Goal: Information Seeking & Learning: Find specific page/section

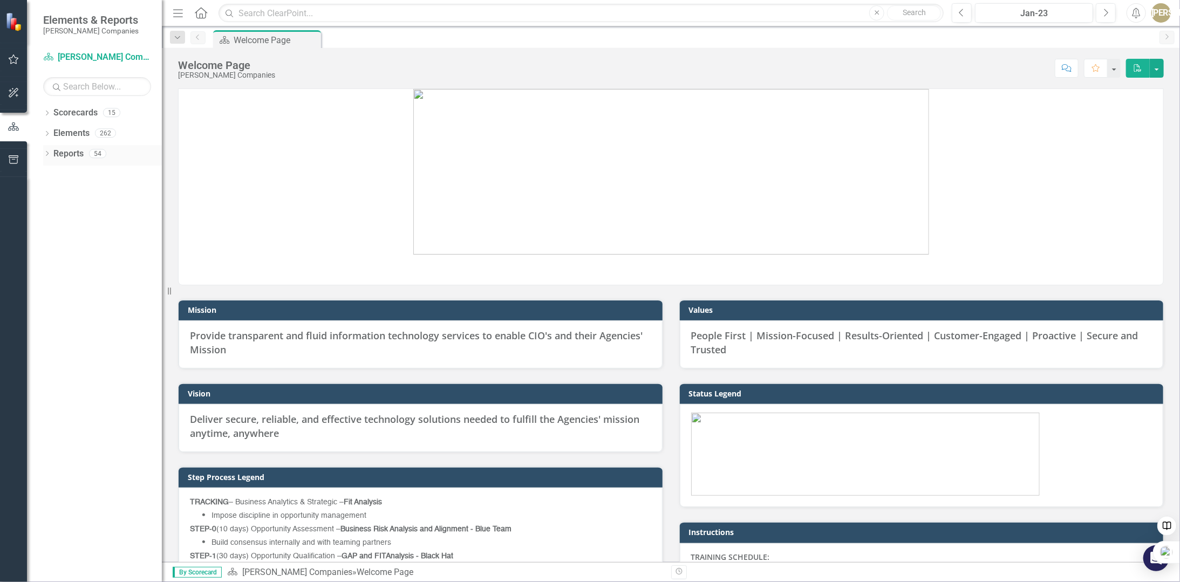
click at [52, 153] on div "Dropdown Reports 54" at bounding box center [102, 155] width 119 height 21
click at [47, 152] on icon at bounding box center [47, 153] width 3 height 5
click at [54, 253] on icon "Dropdown" at bounding box center [52, 253] width 8 height 6
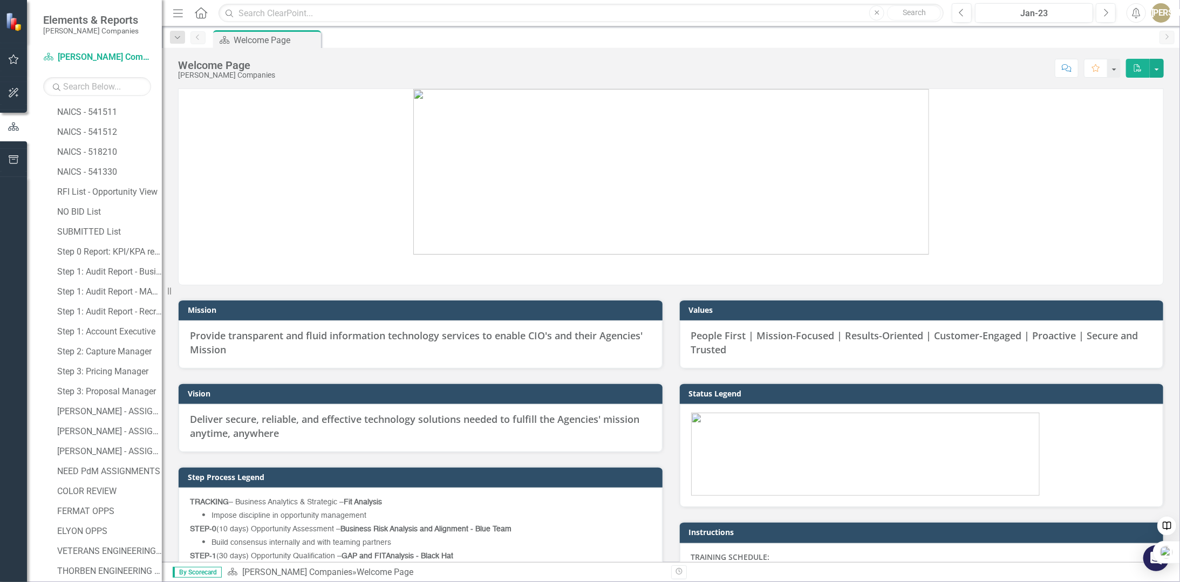
scroll to position [593, 0]
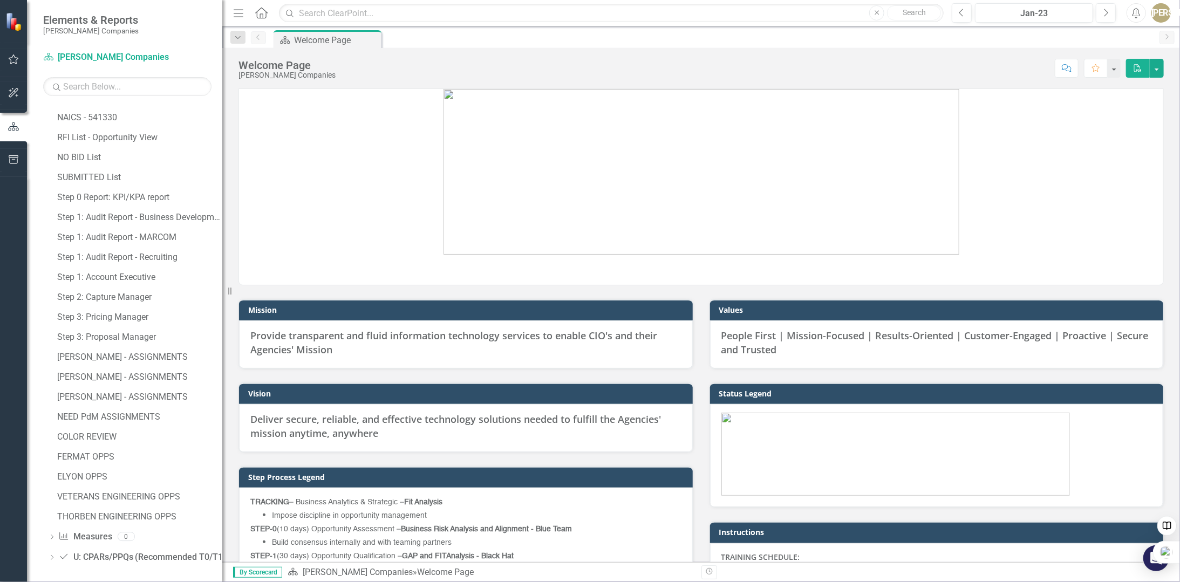
drag, startPoint x: 164, startPoint y: 276, endPoint x: 222, endPoint y: 283, distance: 58.7
click at [222, 283] on div "Resize" at bounding box center [226, 291] width 9 height 582
click at [67, 433] on div "COLOR REVIEW" at bounding box center [139, 435] width 165 height 10
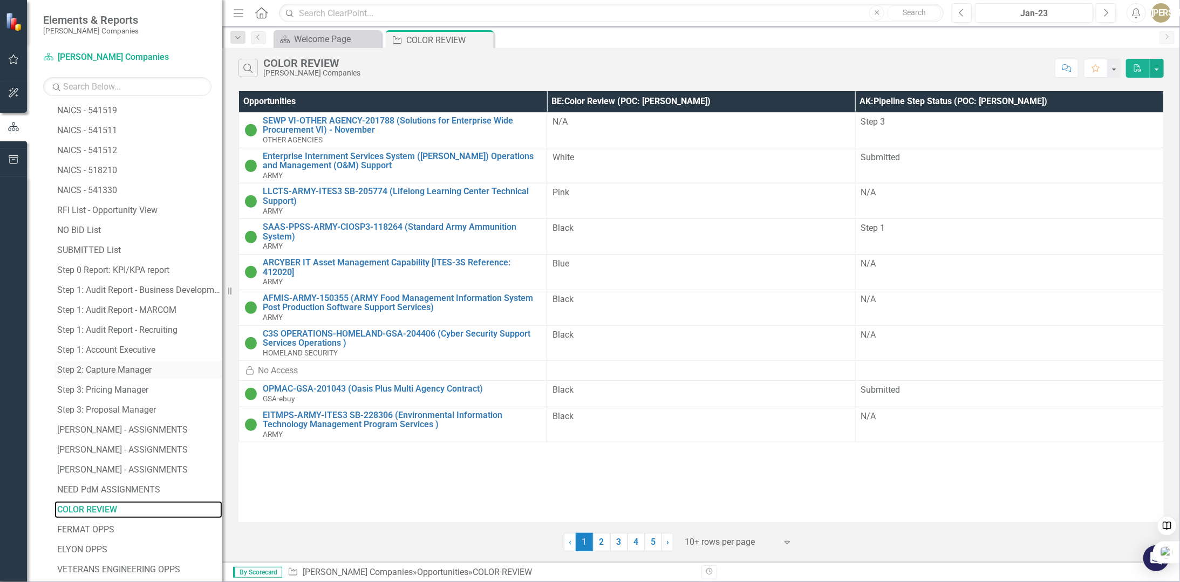
scroll to position [564, 0]
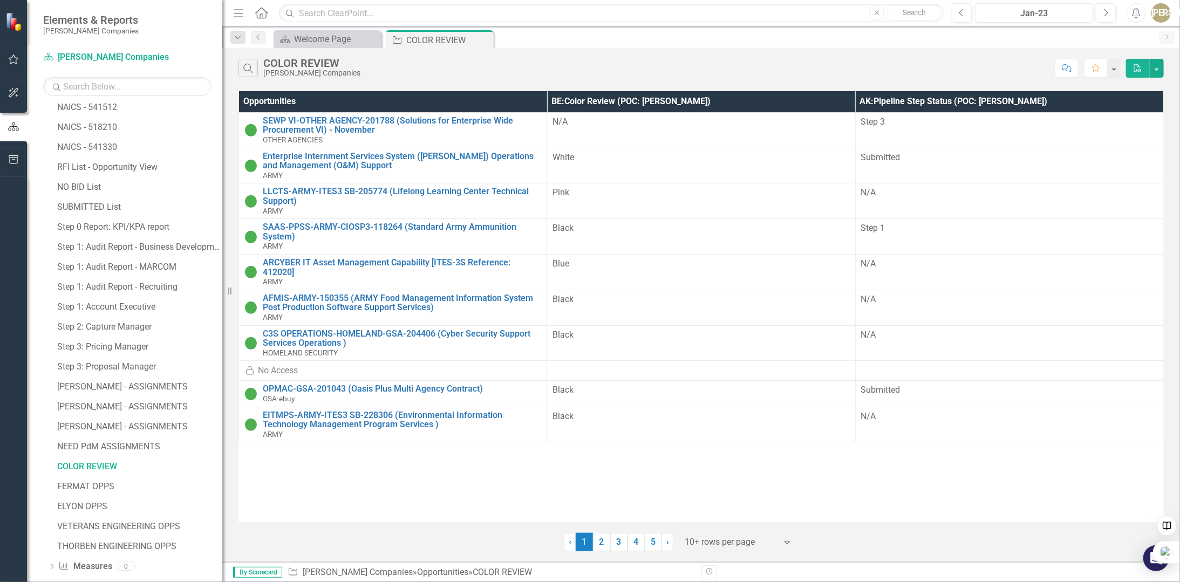
drag, startPoint x: 487, startPoint y: 38, endPoint x: 474, endPoint y: 43, distance: 13.8
click at [0, 0] on icon "Close" at bounding box center [0, 0] width 0 height 0
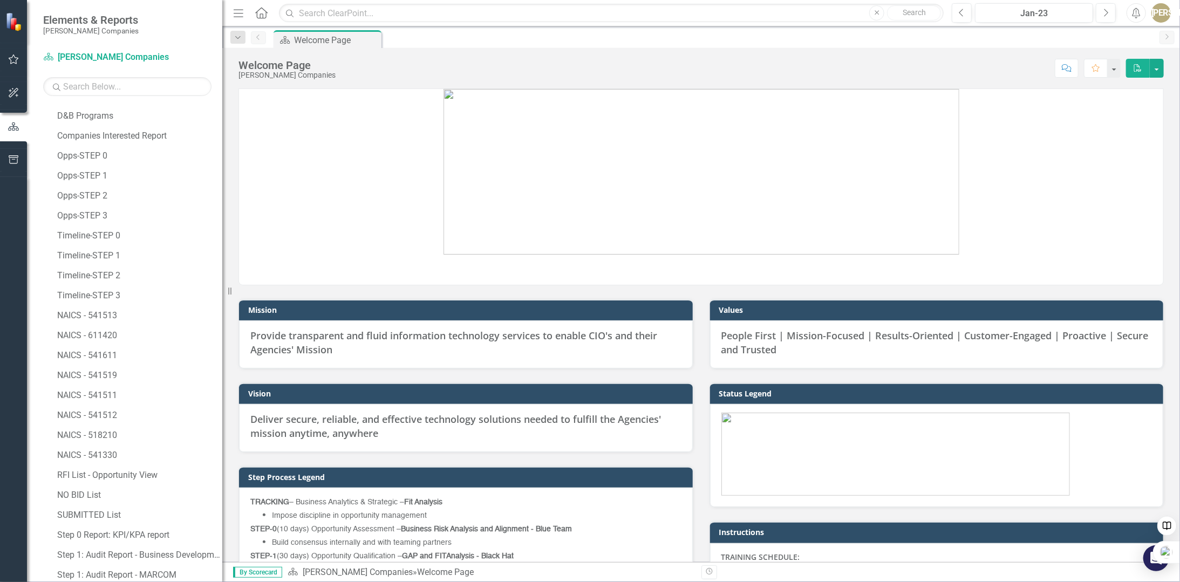
scroll to position [618, 0]
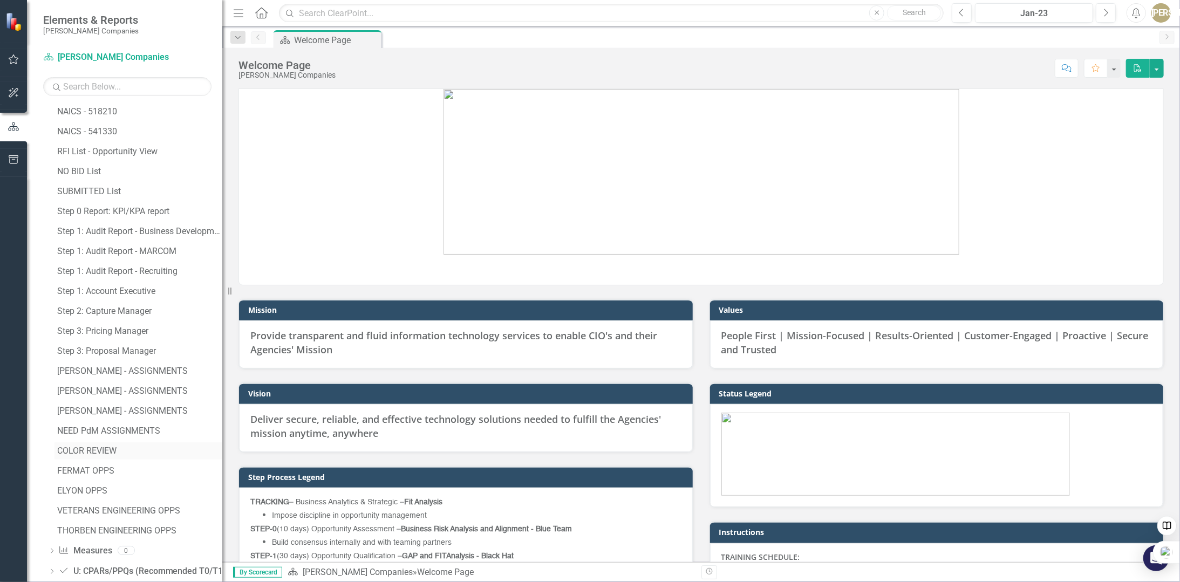
click at [91, 452] on div "COLOR REVIEW" at bounding box center [139, 451] width 165 height 10
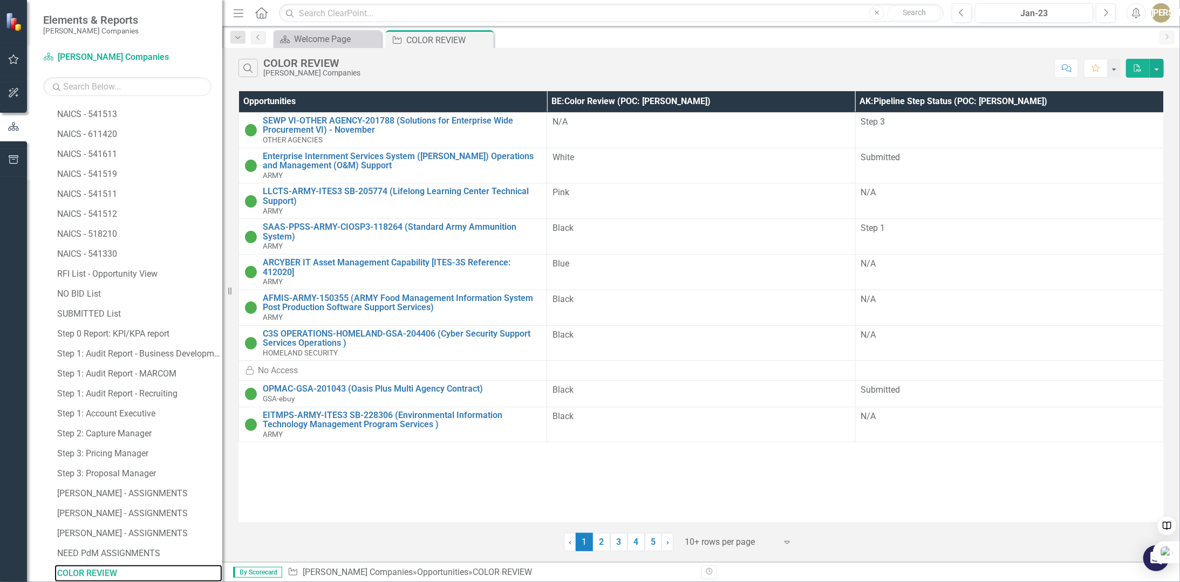
scroll to position [456, 0]
click at [485, 37] on icon "Close" at bounding box center [483, 40] width 11 height 9
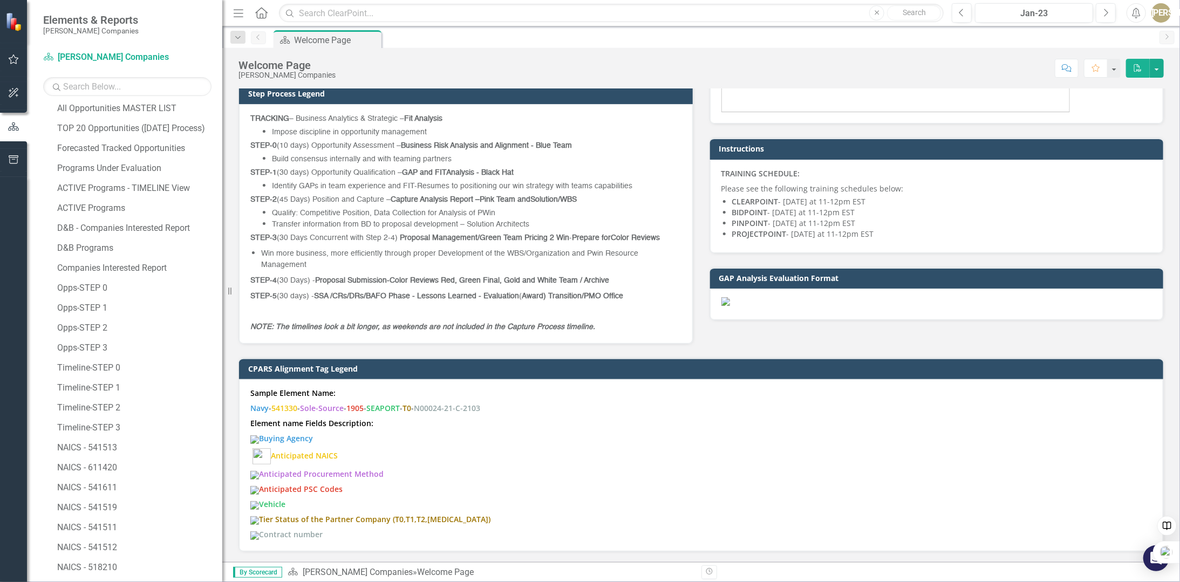
scroll to position [270, 0]
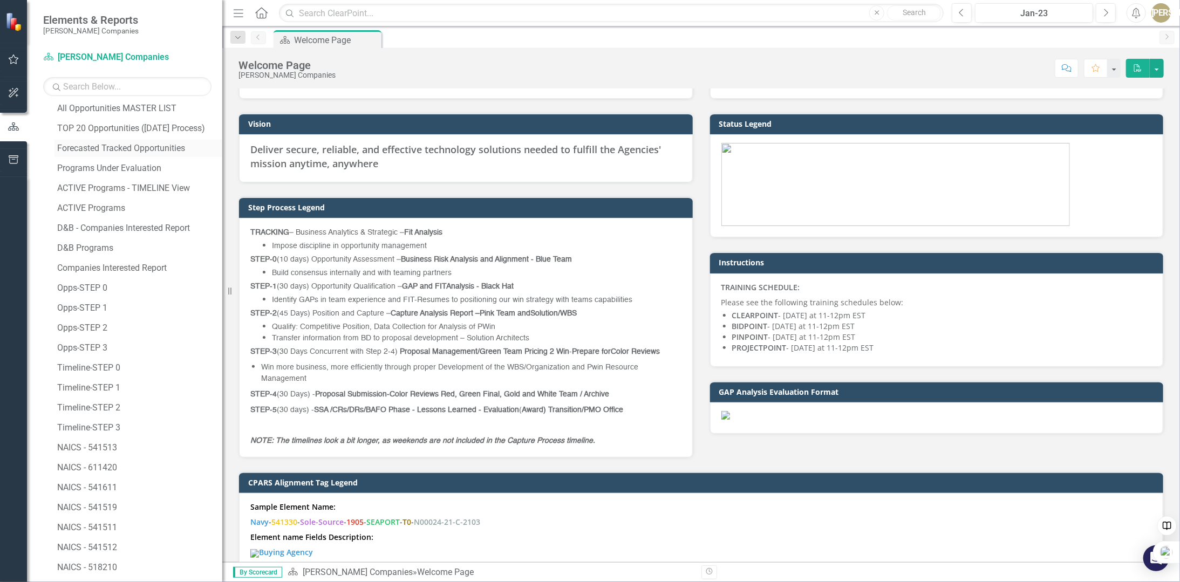
click at [138, 146] on div "Forecasted Tracked Opportunities" at bounding box center [139, 149] width 165 height 10
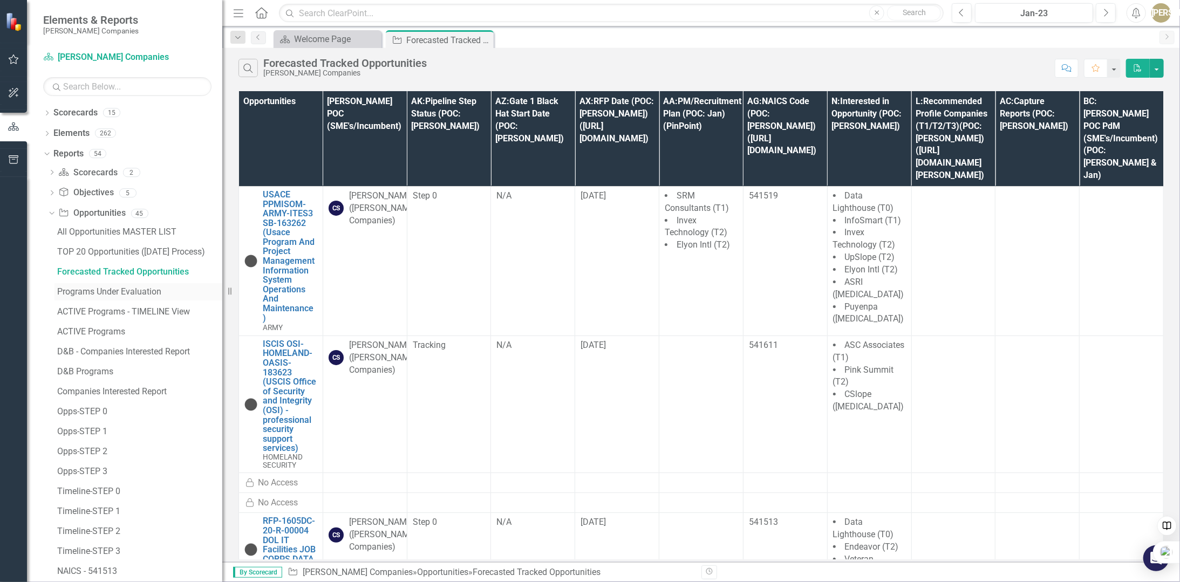
click at [114, 291] on div "Programs Under Evaluation" at bounding box center [139, 292] width 165 height 10
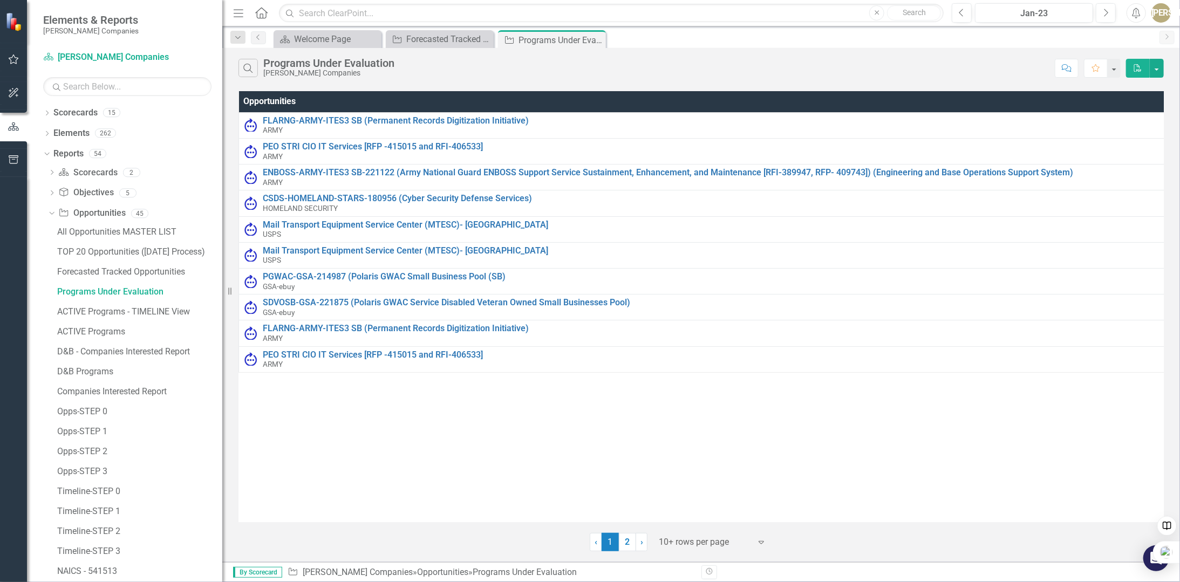
drag, startPoint x: 594, startPoint y: 40, endPoint x: 565, endPoint y: 46, distance: 29.2
click at [0, 0] on icon "Close" at bounding box center [0, 0] width 0 height 0
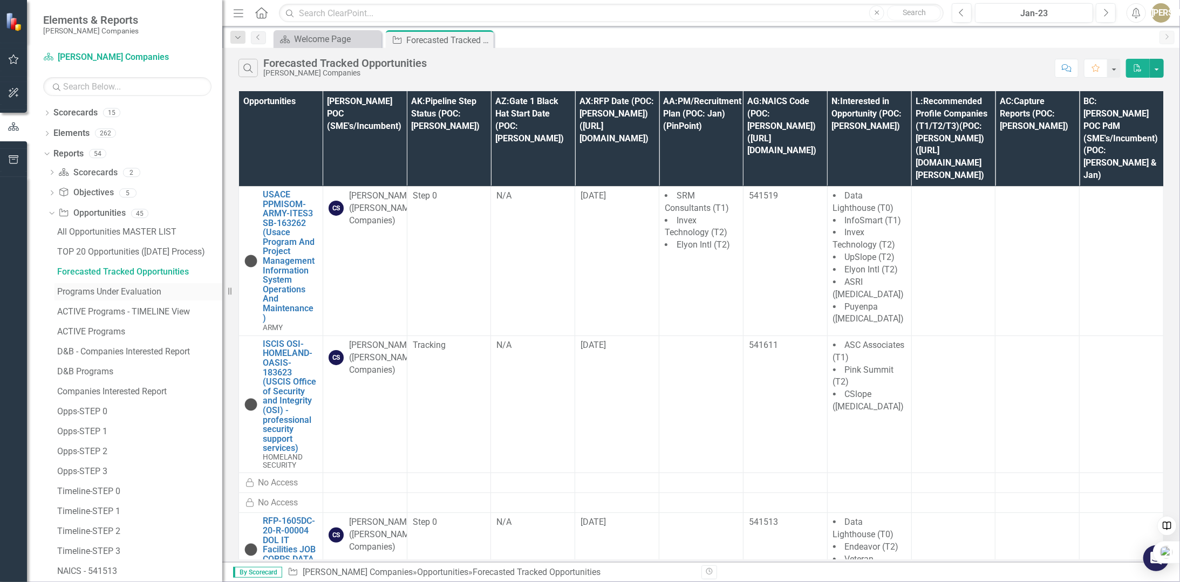
click at [95, 290] on div "Programs Under Evaluation" at bounding box center [139, 292] width 165 height 10
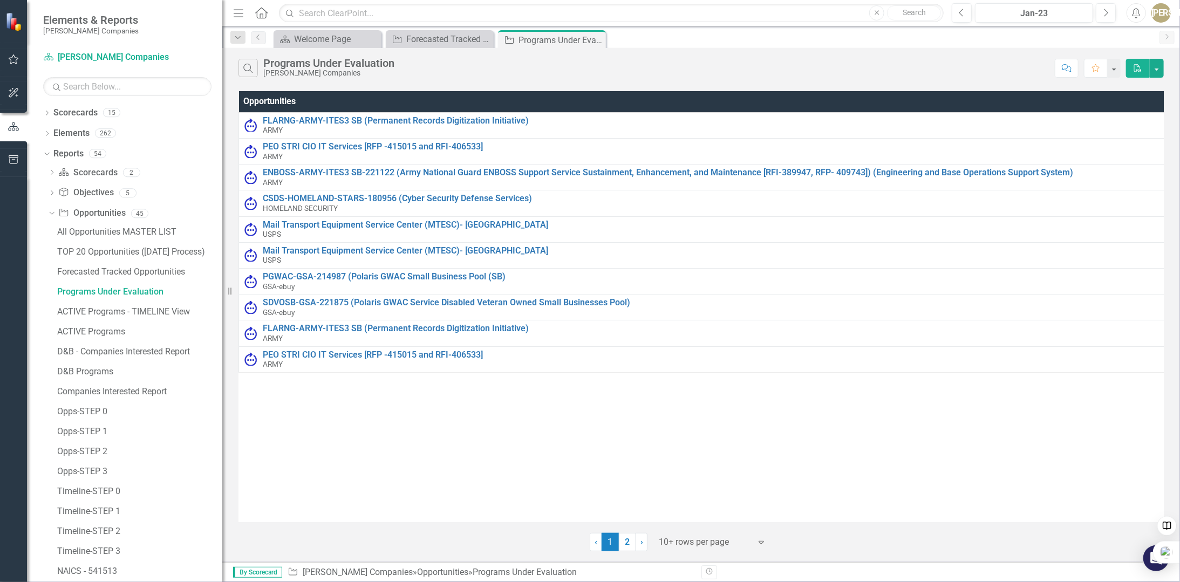
drag, startPoint x: 595, startPoint y: 40, endPoint x: 585, endPoint y: 44, distance: 9.9
click at [0, 0] on icon "Close" at bounding box center [0, 0] width 0 height 0
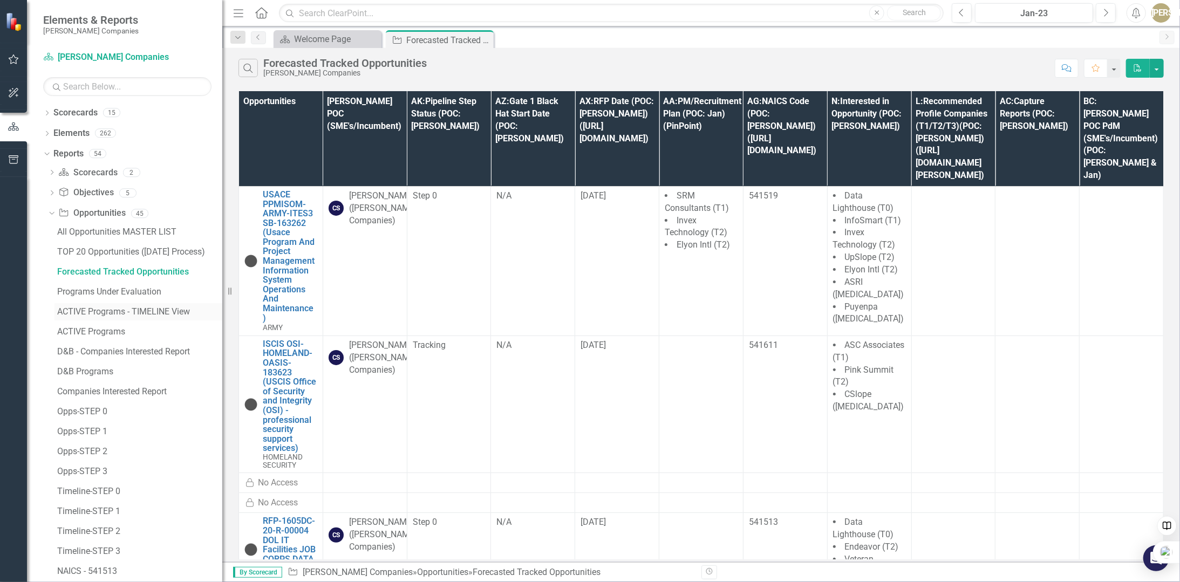
click at [105, 313] on div "ACTIVE Programs - TIMELINE View" at bounding box center [139, 312] width 165 height 10
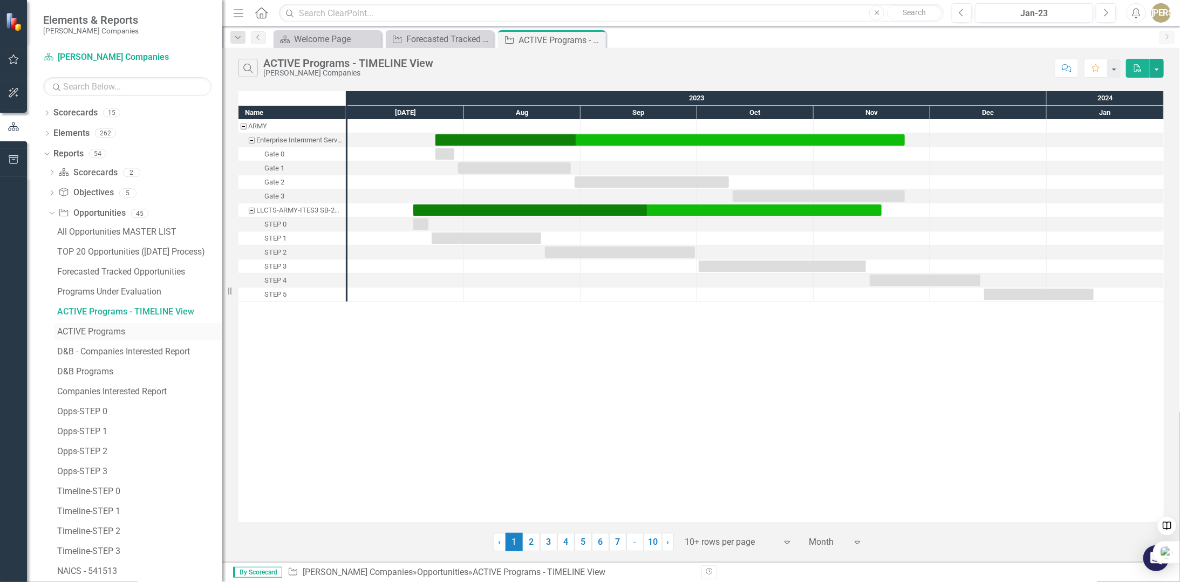
click at [88, 334] on div "ACTIVE Programs" at bounding box center [139, 332] width 165 height 10
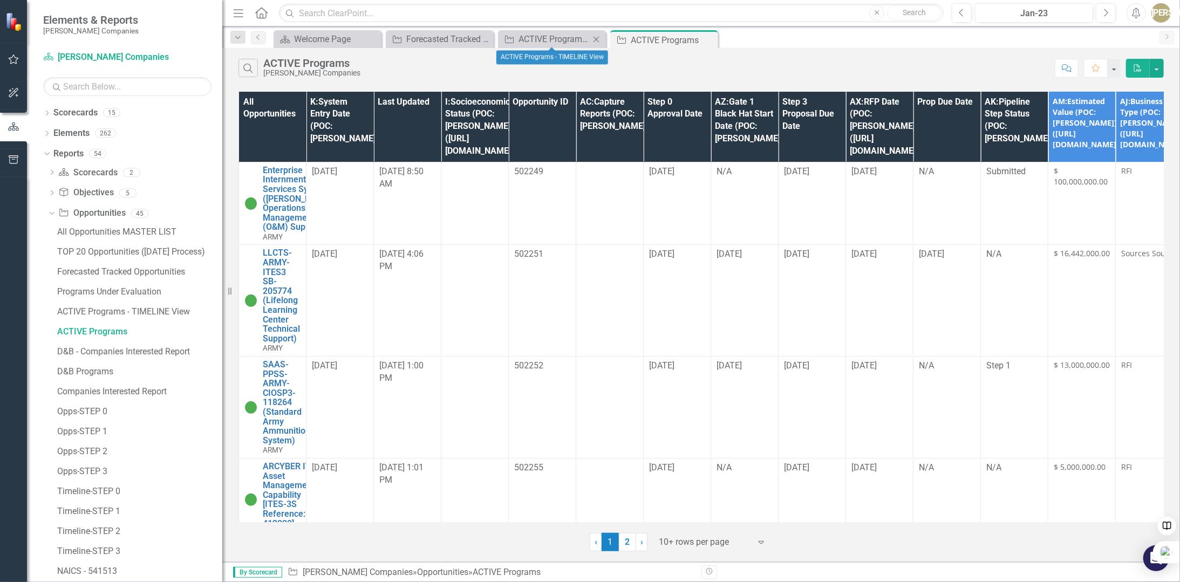
click at [600, 38] on icon "Close" at bounding box center [596, 39] width 11 height 9
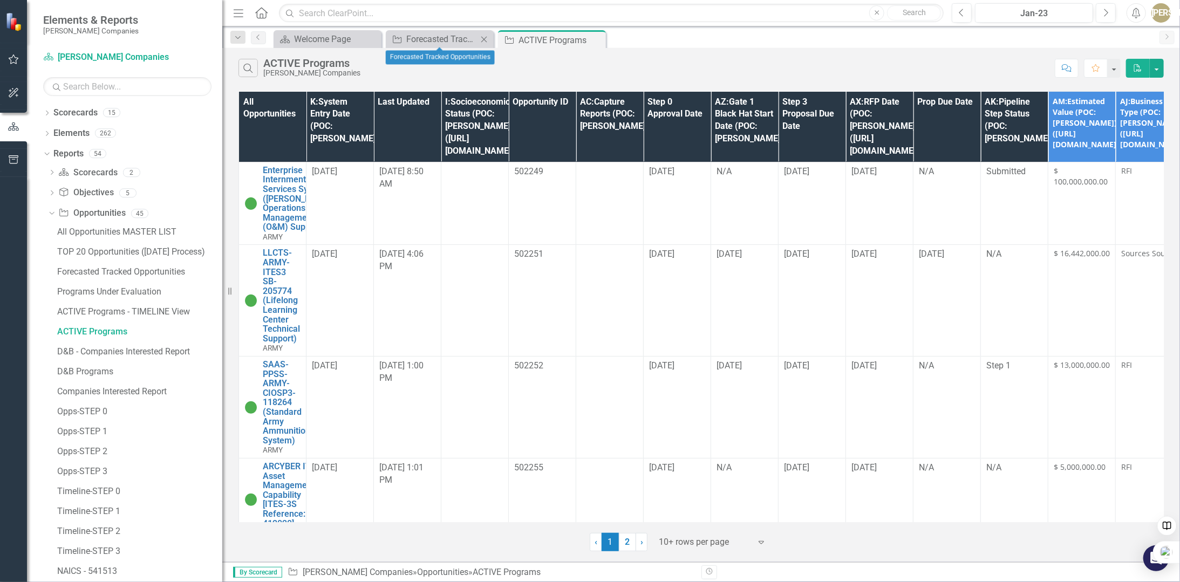
click at [483, 37] on icon "Close" at bounding box center [484, 39] width 11 height 9
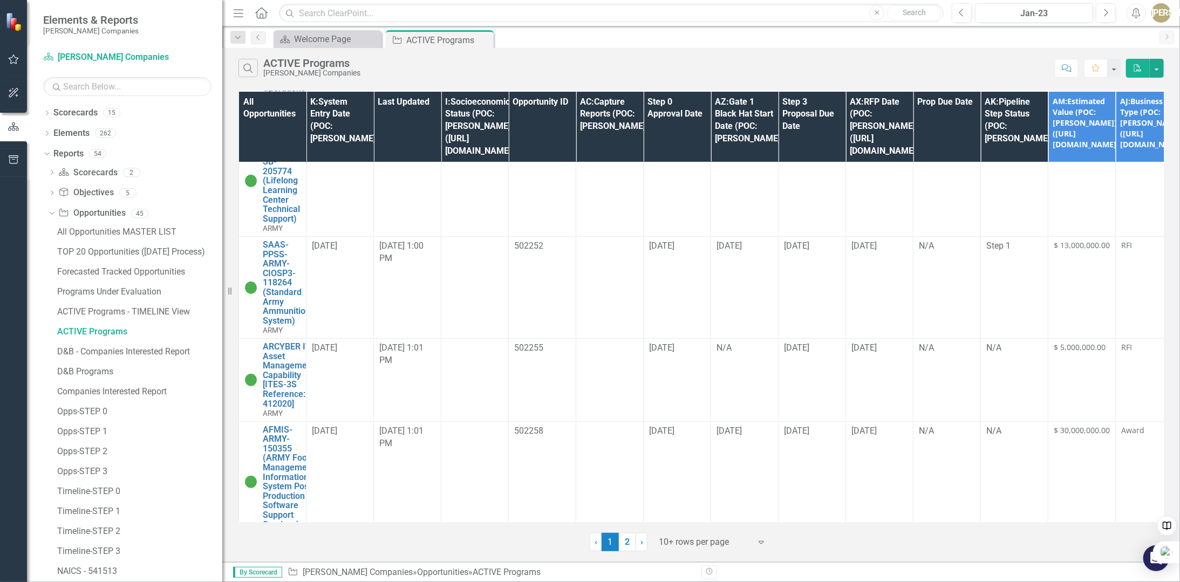
scroll to position [54, 0]
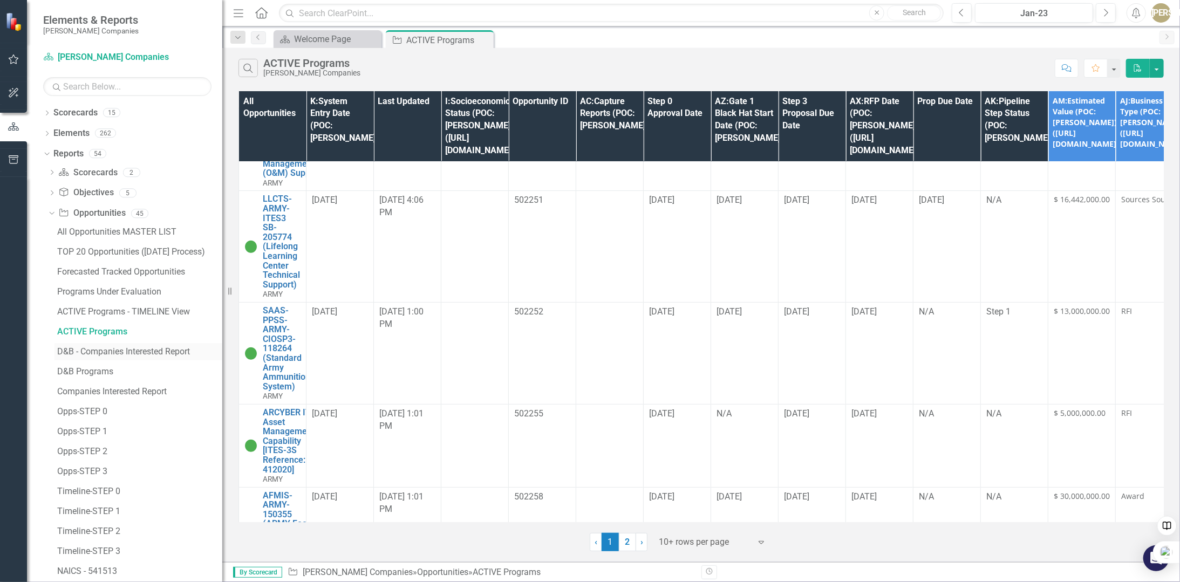
click at [113, 345] on link "D&B - Companies Interested Report" at bounding box center [138, 351] width 168 height 17
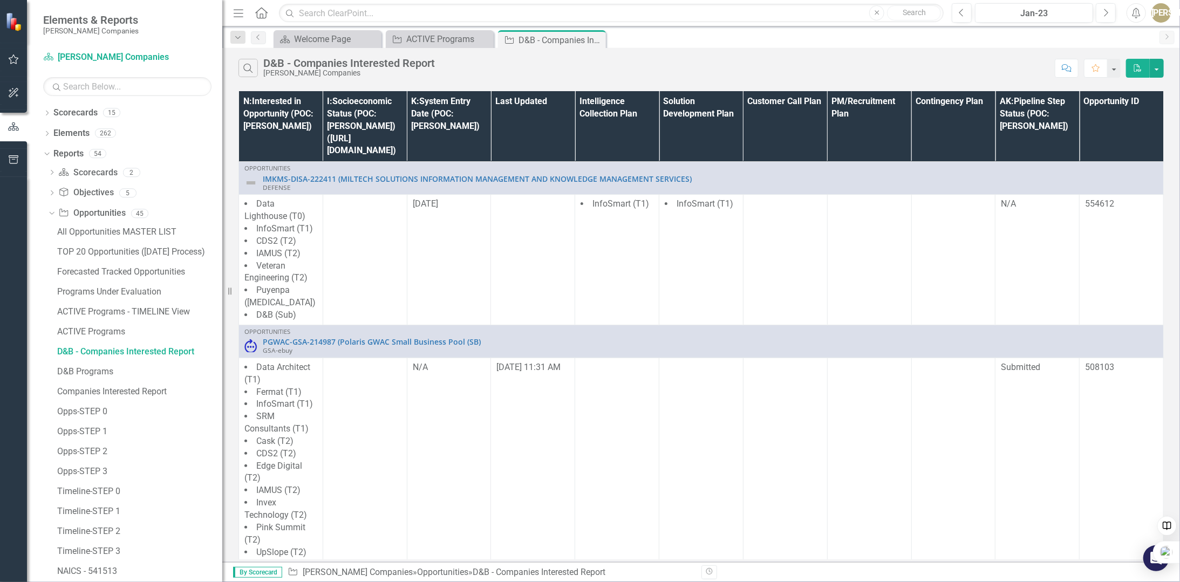
drag, startPoint x: 292, startPoint y: 251, endPoint x: 680, endPoint y: 245, distance: 387.9
drag, startPoint x: 680, startPoint y: 245, endPoint x: 572, endPoint y: 312, distance: 127.0
click at [572, 338] on link "PGWAC-GSA-214987 (Polaris GWAC Small Business Pool (SB)" at bounding box center [710, 342] width 895 height 8
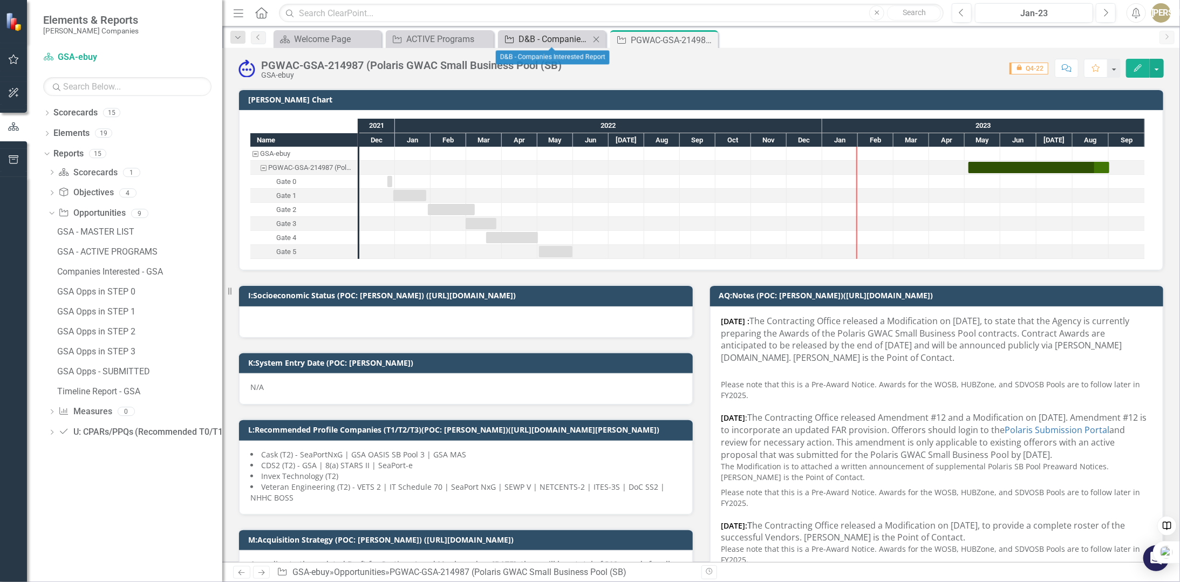
click at [563, 39] on div "D&B - Companies Interested Report" at bounding box center [553, 38] width 71 height 13
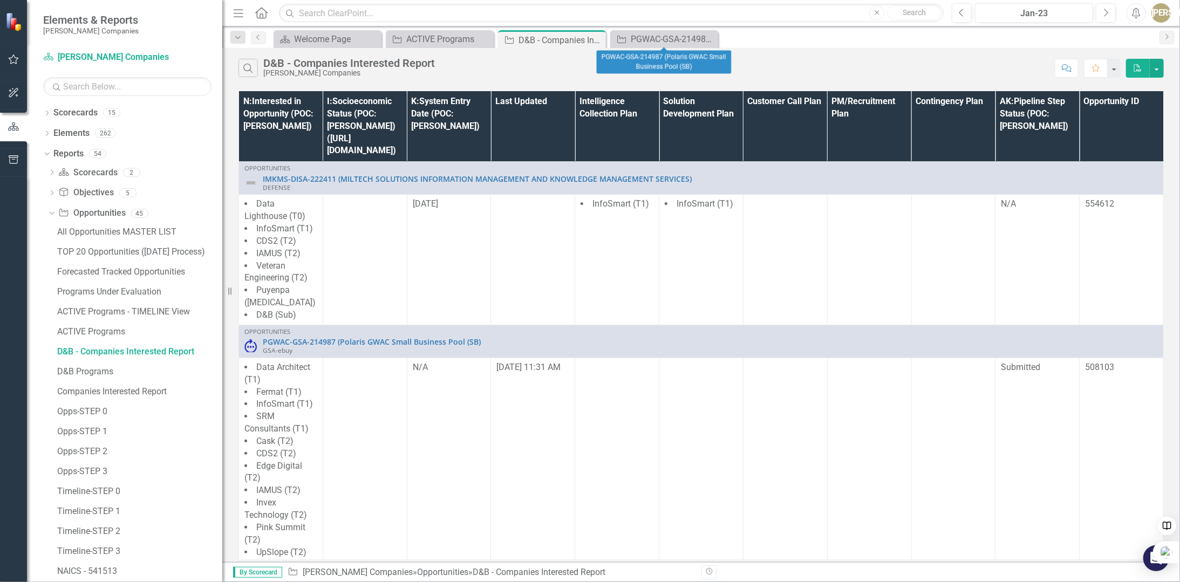
drag, startPoint x: 709, startPoint y: 42, endPoint x: 695, endPoint y: 41, distance: 14.0
click at [0, 0] on icon "Close" at bounding box center [0, 0] width 0 height 0
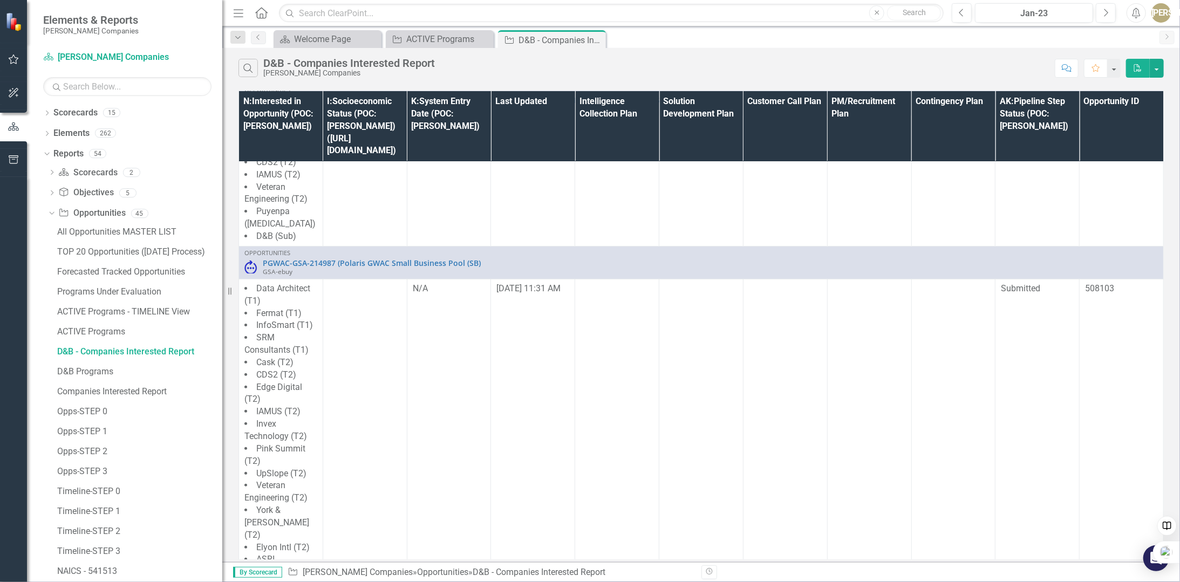
scroll to position [349, 0]
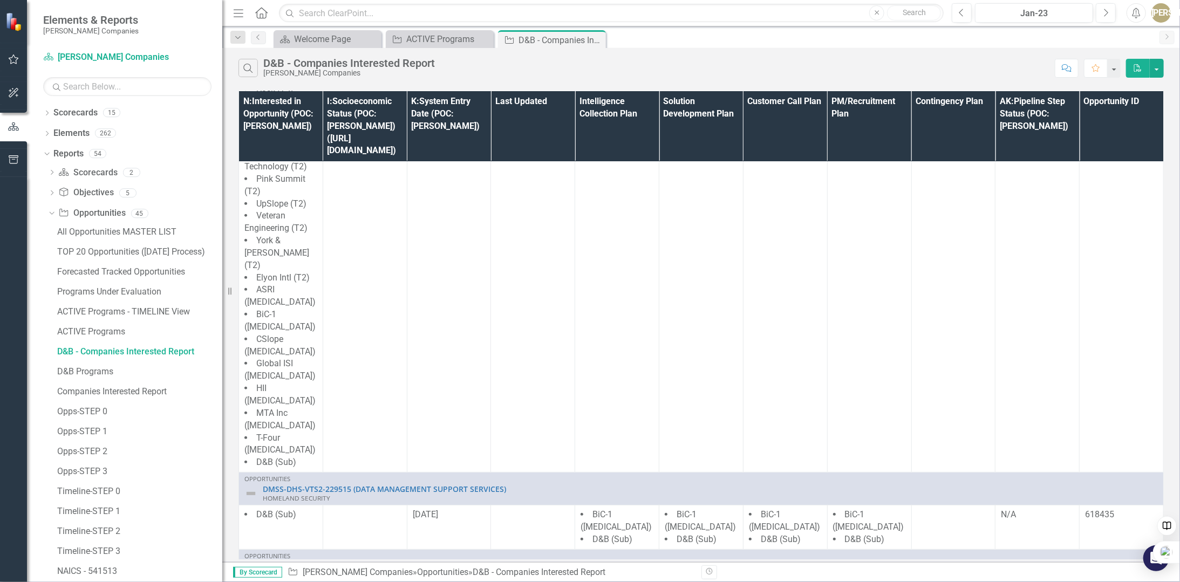
click at [0, 0] on icon "Close" at bounding box center [0, 0] width 0 height 0
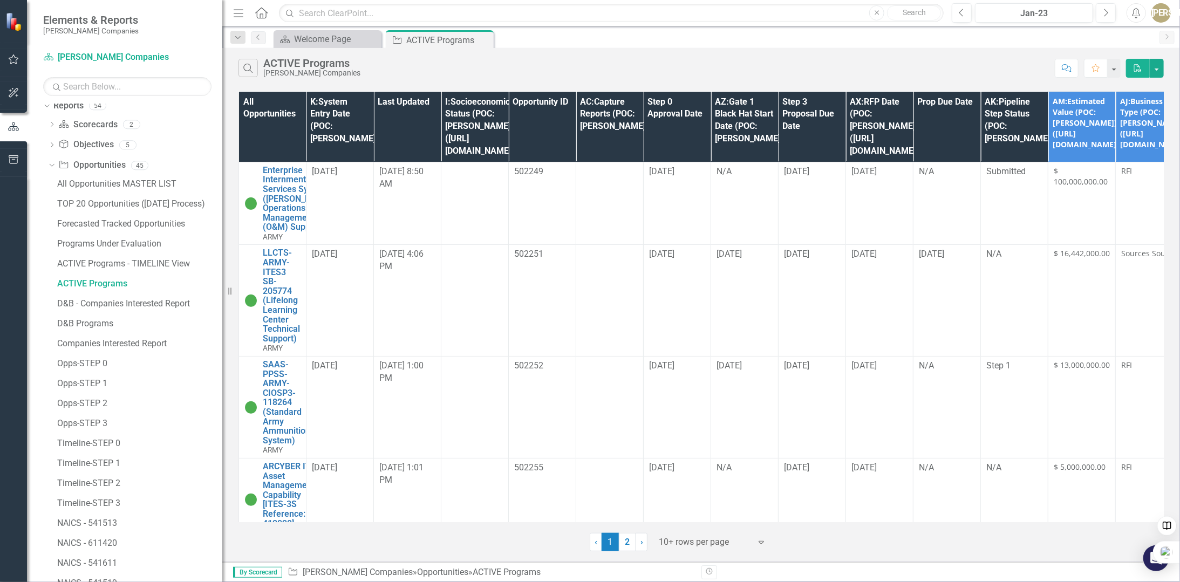
scroll to position [54, 0]
click at [83, 320] on div "D&B Programs" at bounding box center [139, 318] width 165 height 10
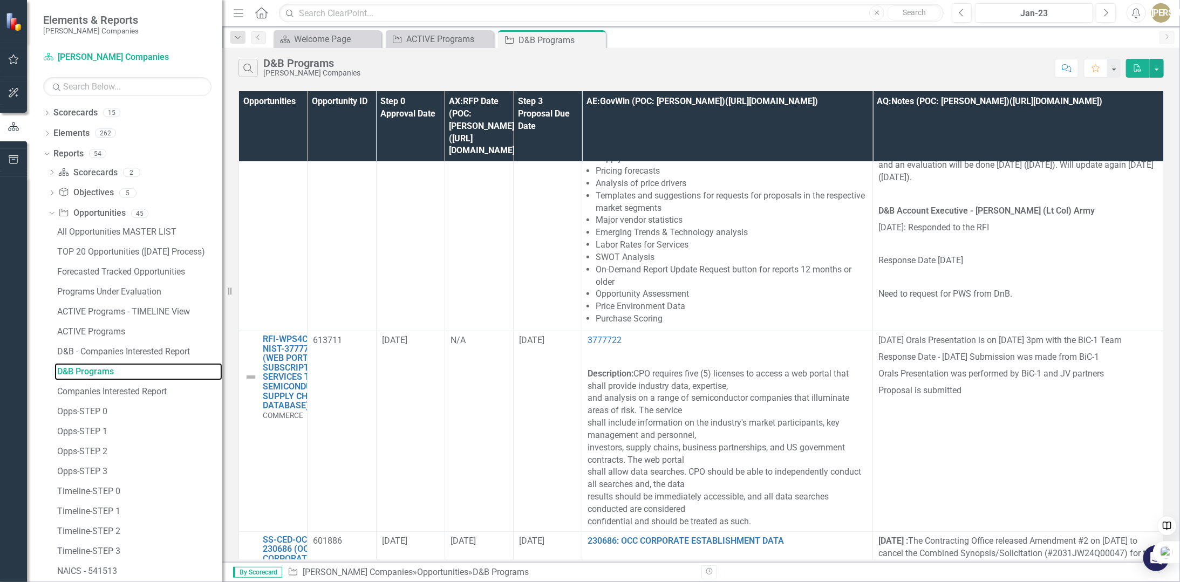
scroll to position [216, 0]
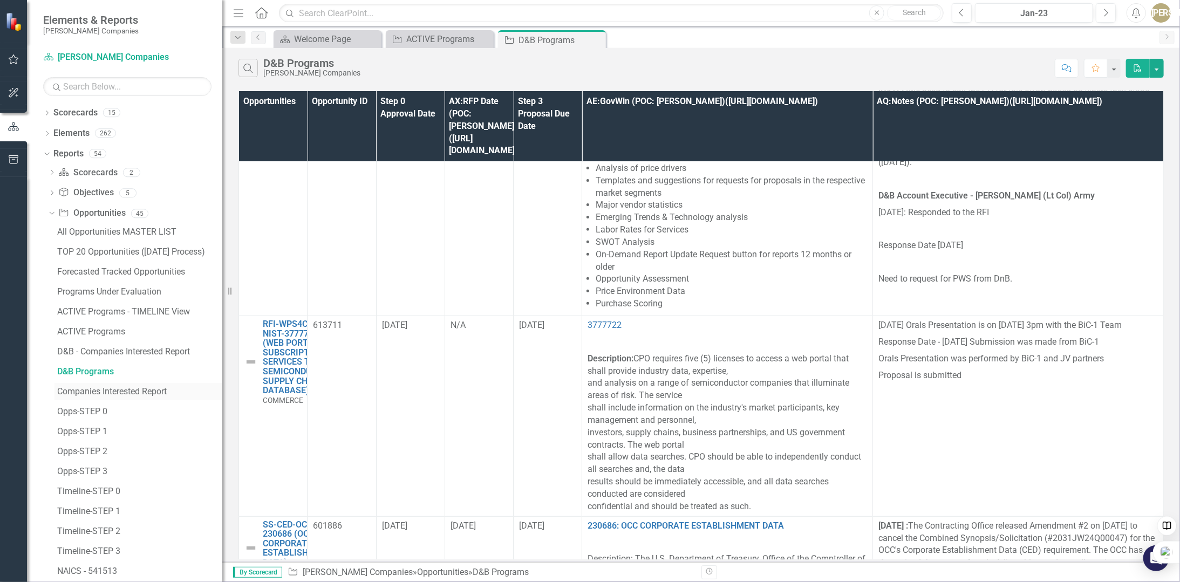
click at [136, 388] on div "Companies Interested Report" at bounding box center [139, 392] width 165 height 10
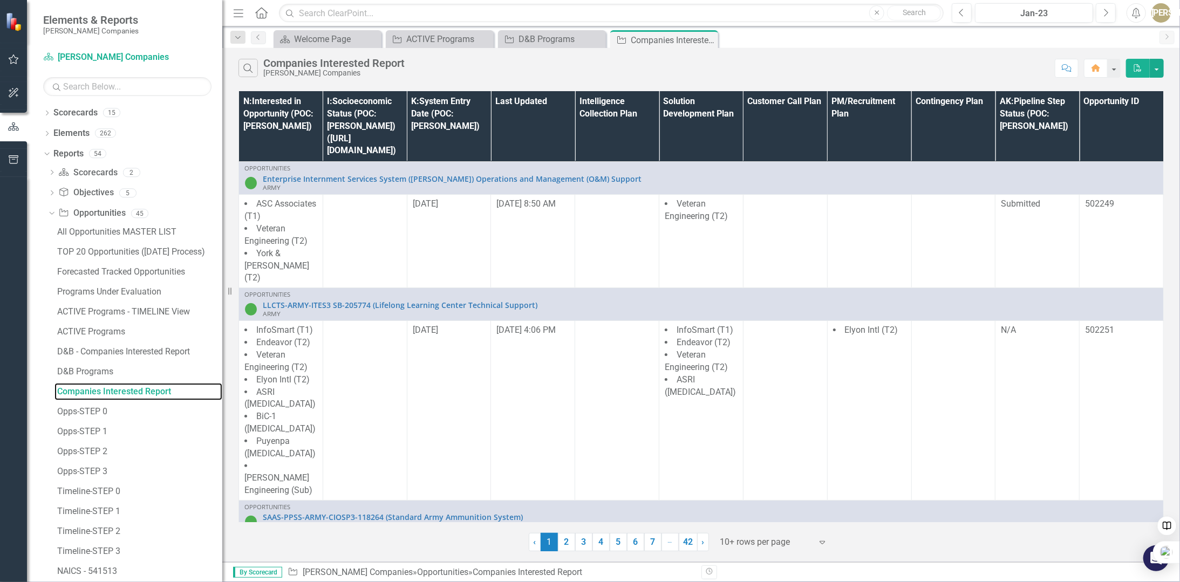
scroll to position [54, 0]
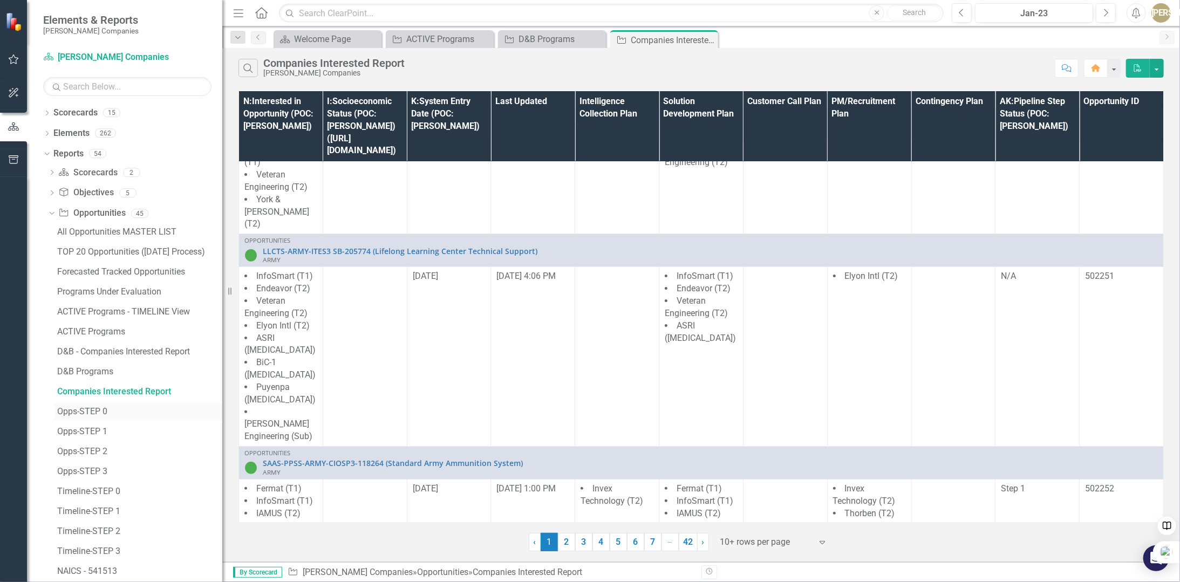
click at [82, 409] on div "Opps-STEP 0" at bounding box center [139, 412] width 165 height 10
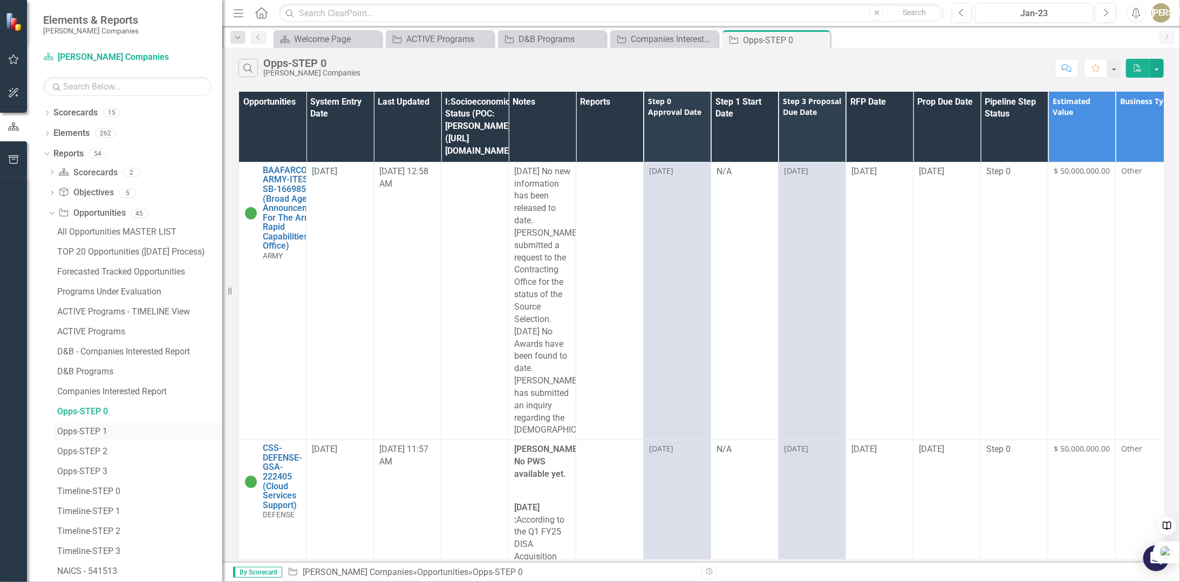
click at [76, 428] on div "Opps-STEP 1" at bounding box center [139, 432] width 165 height 10
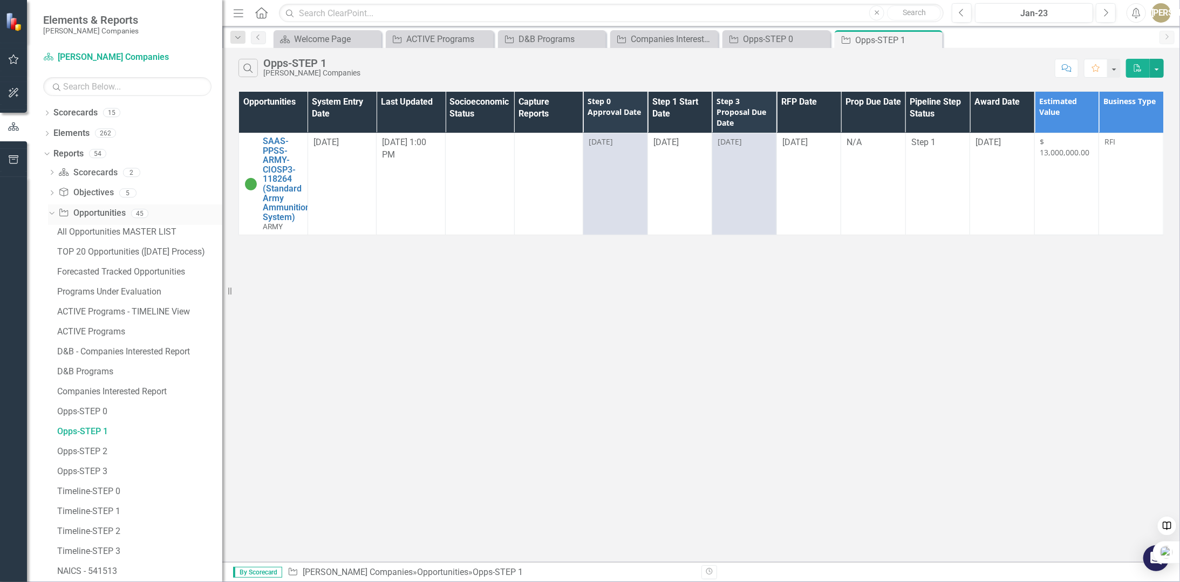
click at [54, 214] on div "Dropdown" at bounding box center [49, 213] width 9 height 8
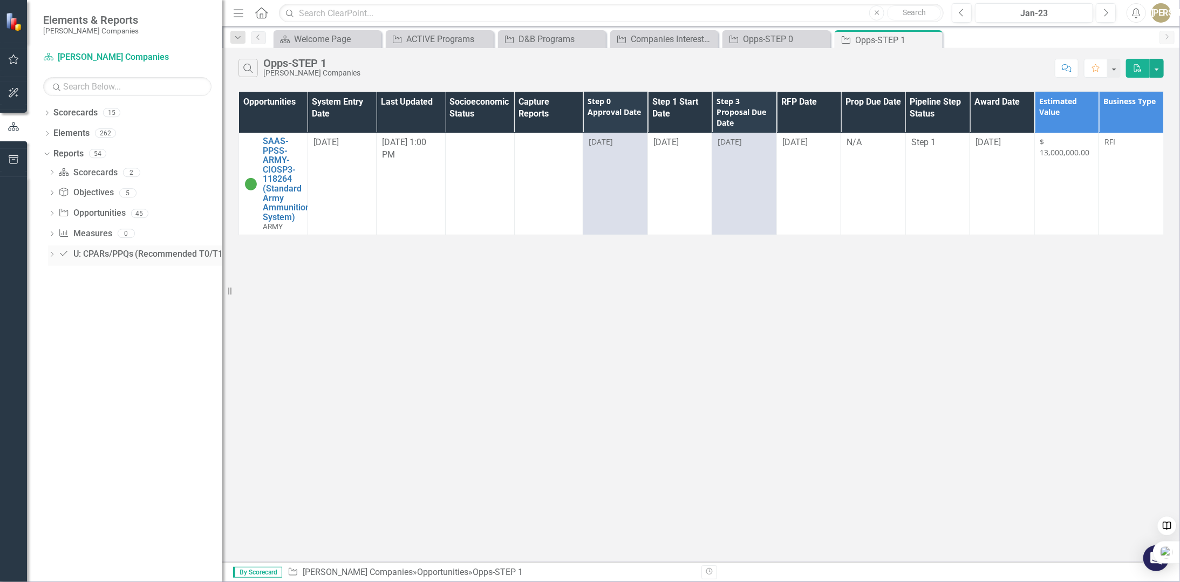
click at [53, 249] on div "Dropdown U: CPARs/PPQs (Recommended T0/T1/T2/T3) U: CPARs/PPQs (Recommended T0/…" at bounding box center [135, 255] width 174 height 21
click at [47, 255] on div "Dropdown Scorecard Scorecards 2 Welcome Page [PERSON_NAME] Report Dashboard Dro…" at bounding box center [132, 215] width 179 height 102
click at [50, 252] on icon "Dropdown" at bounding box center [52, 255] width 8 height 6
click at [50, 252] on icon "Dropdown" at bounding box center [50, 254] width 6 height 8
click at [57, 235] on div "Dropdown Measure Measures 0" at bounding box center [135, 235] width 174 height 21
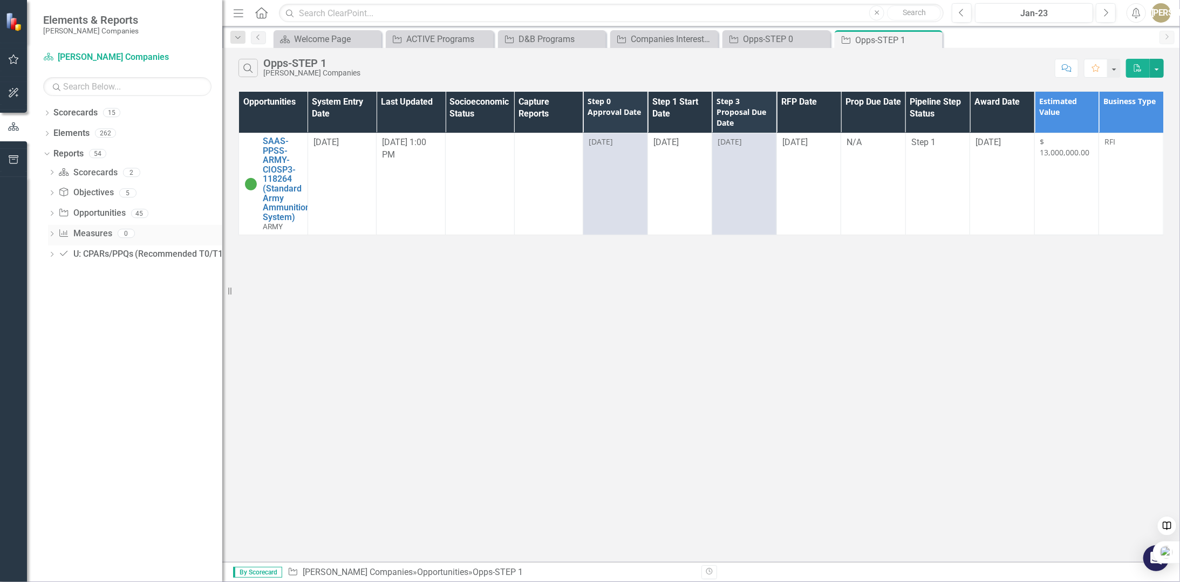
click at [51, 231] on div "Dropdown" at bounding box center [52, 234] width 8 height 9
click at [50, 232] on icon "Dropdown" at bounding box center [50, 233] width 6 height 8
click at [52, 215] on icon "Dropdown" at bounding box center [52, 214] width 8 height 6
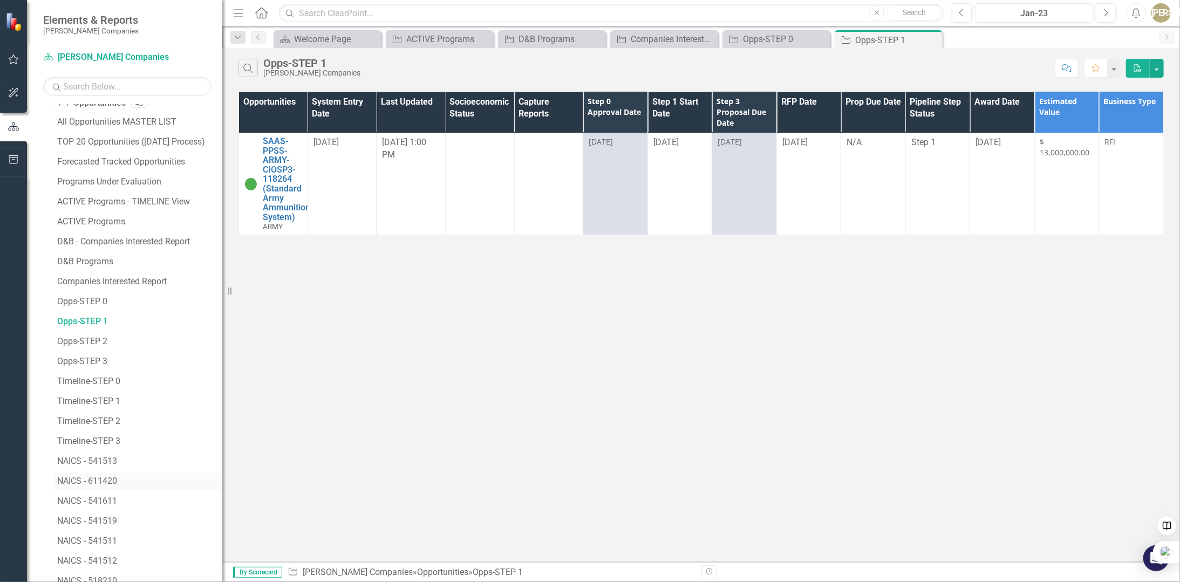
scroll to position [110, 0]
click at [93, 302] on div "Opps-STEP 0" at bounding box center [139, 302] width 165 height 10
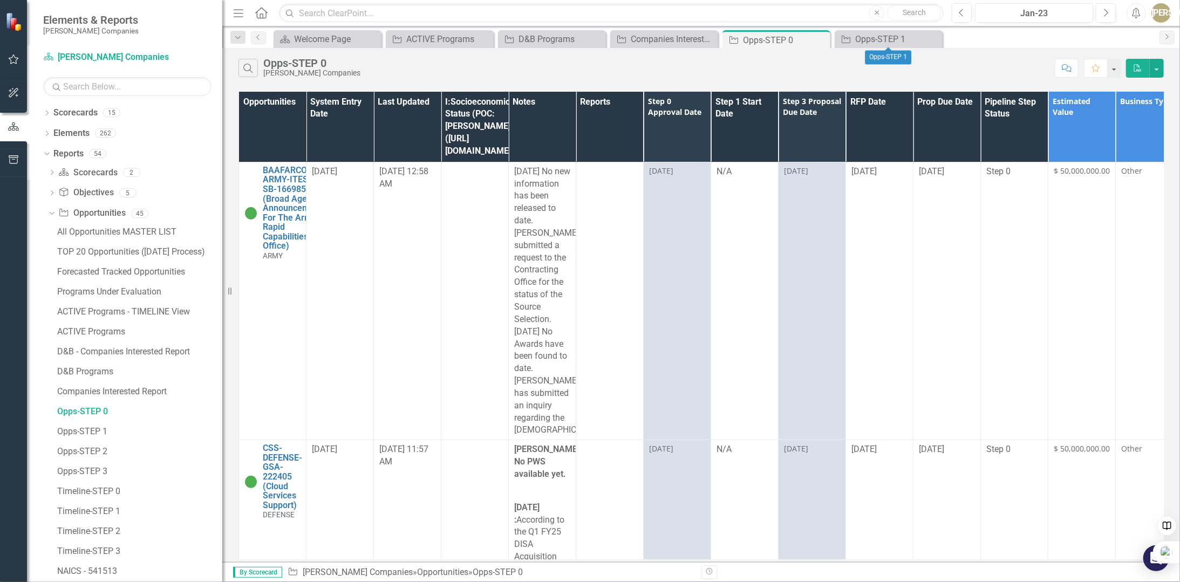
click at [0, 0] on icon "Close" at bounding box center [0, 0] width 0 height 0
drag, startPoint x: 821, startPoint y: 40, endPoint x: 771, endPoint y: 37, distance: 49.7
click at [0, 0] on icon "Close" at bounding box center [0, 0] width 0 height 0
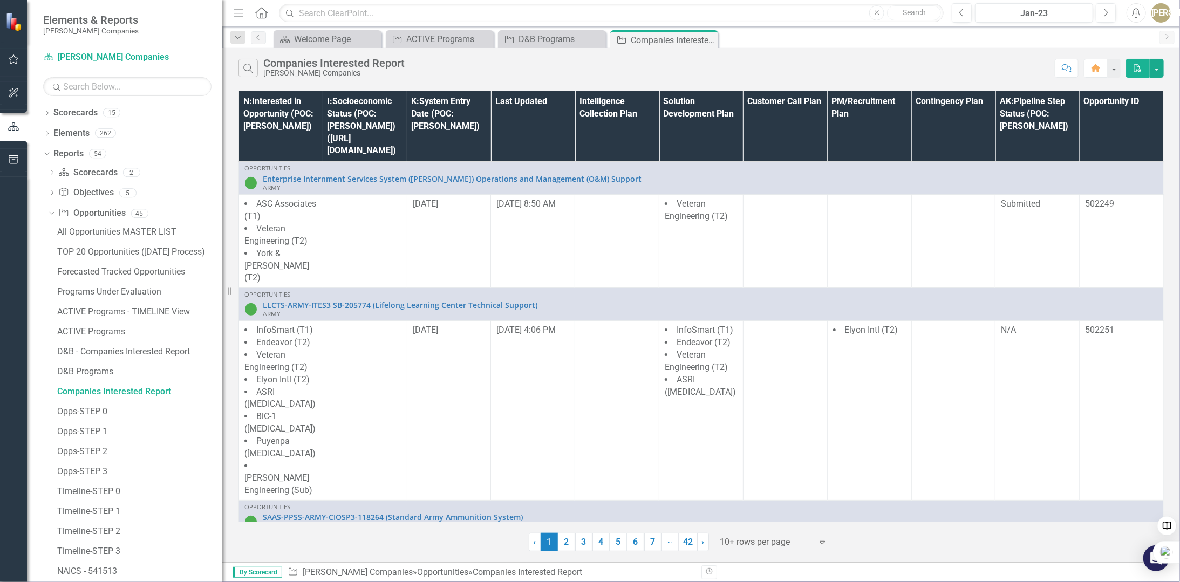
drag, startPoint x: 706, startPoint y: 40, endPoint x: 666, endPoint y: 30, distance: 41.2
click at [0, 0] on icon "Close" at bounding box center [0, 0] width 0 height 0
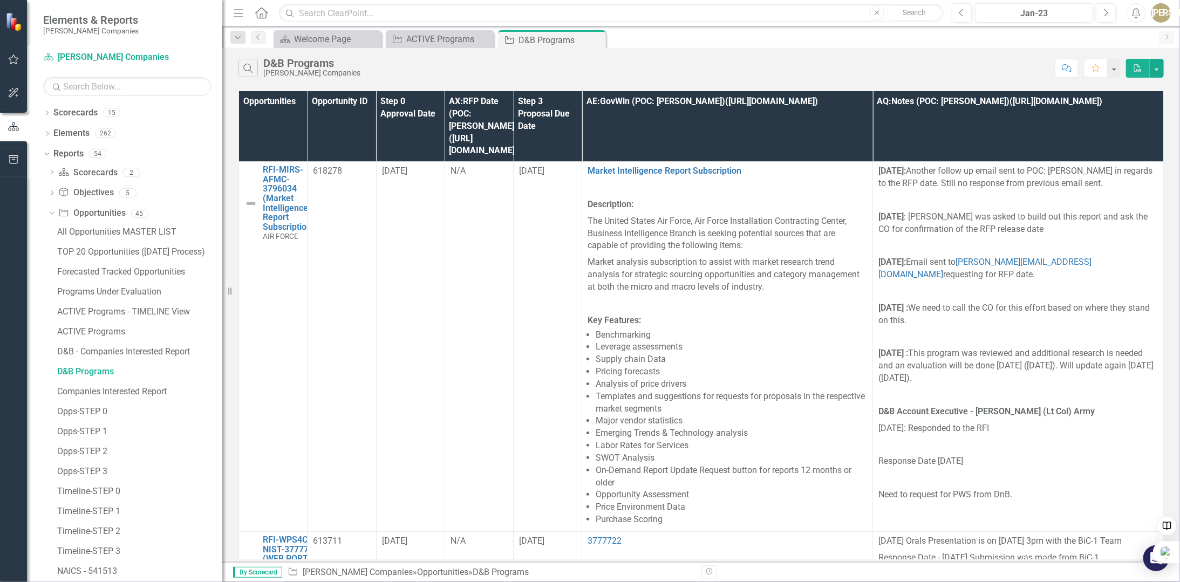
drag, startPoint x: 593, startPoint y: 41, endPoint x: 518, endPoint y: 27, distance: 76.3
click at [0, 0] on icon "Close" at bounding box center [0, 0] width 0 height 0
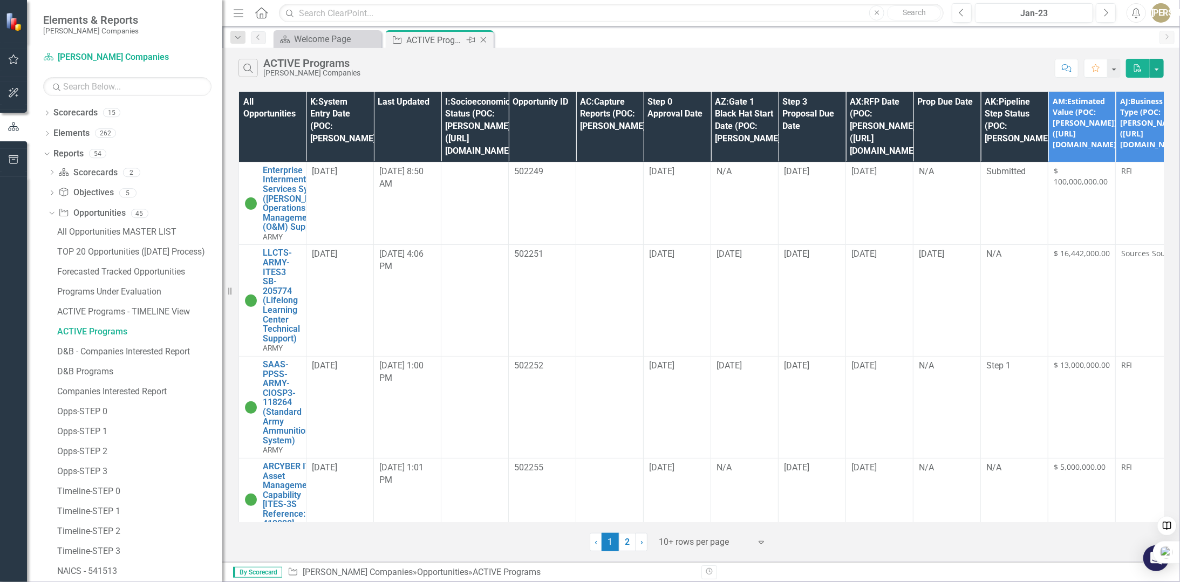
click at [480, 38] on icon "Close" at bounding box center [483, 40] width 11 height 9
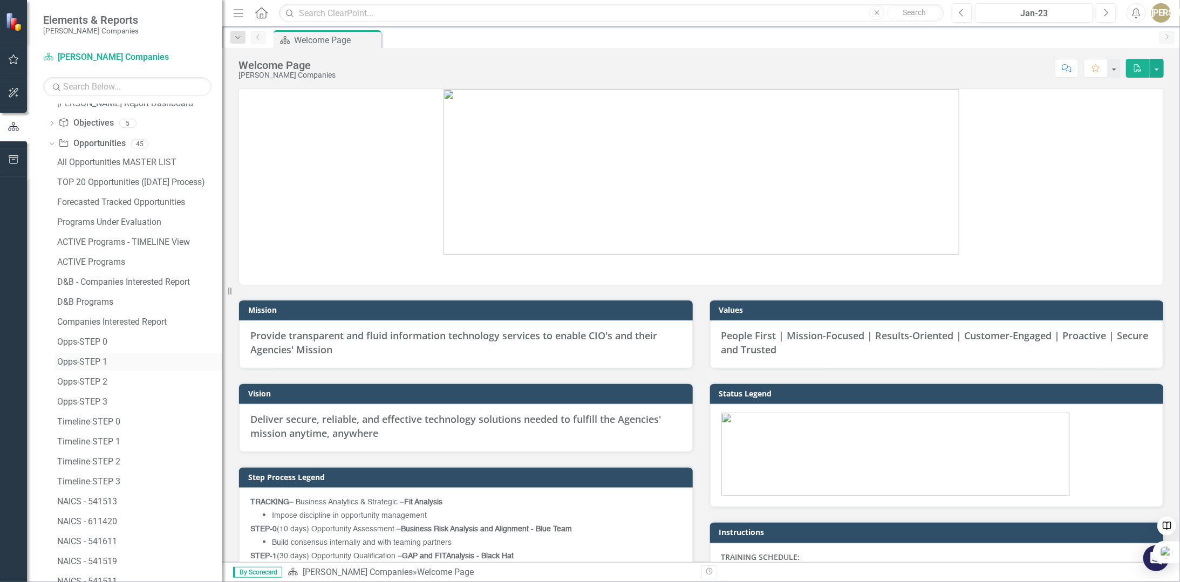
click at [66, 367] on link "Opps-STEP 1" at bounding box center [138, 361] width 168 height 17
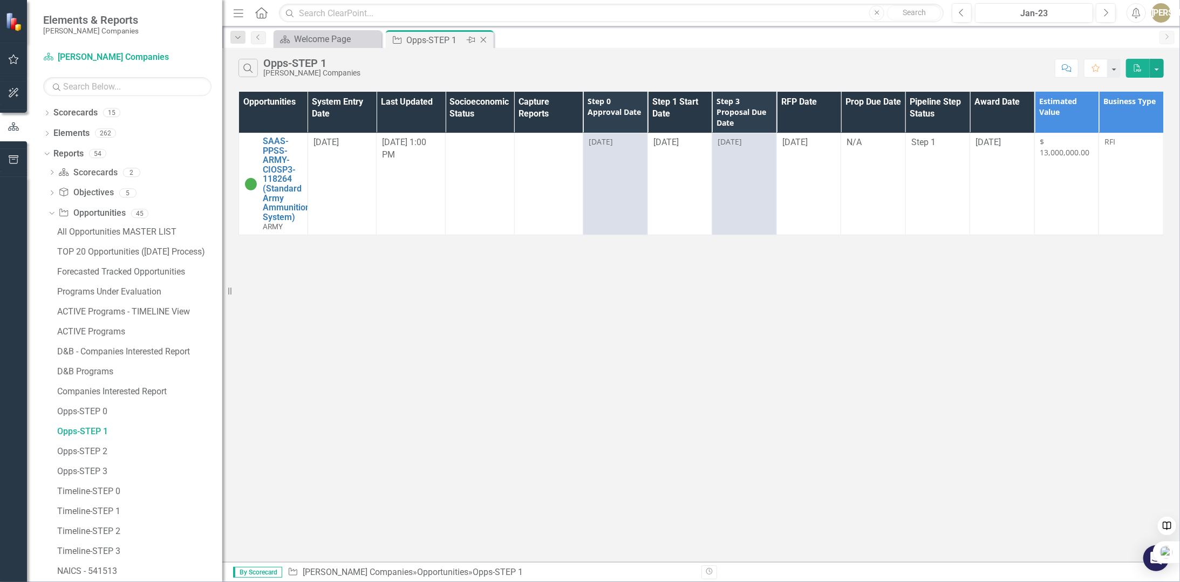
click at [482, 39] on icon "Close" at bounding box center [483, 40] width 11 height 9
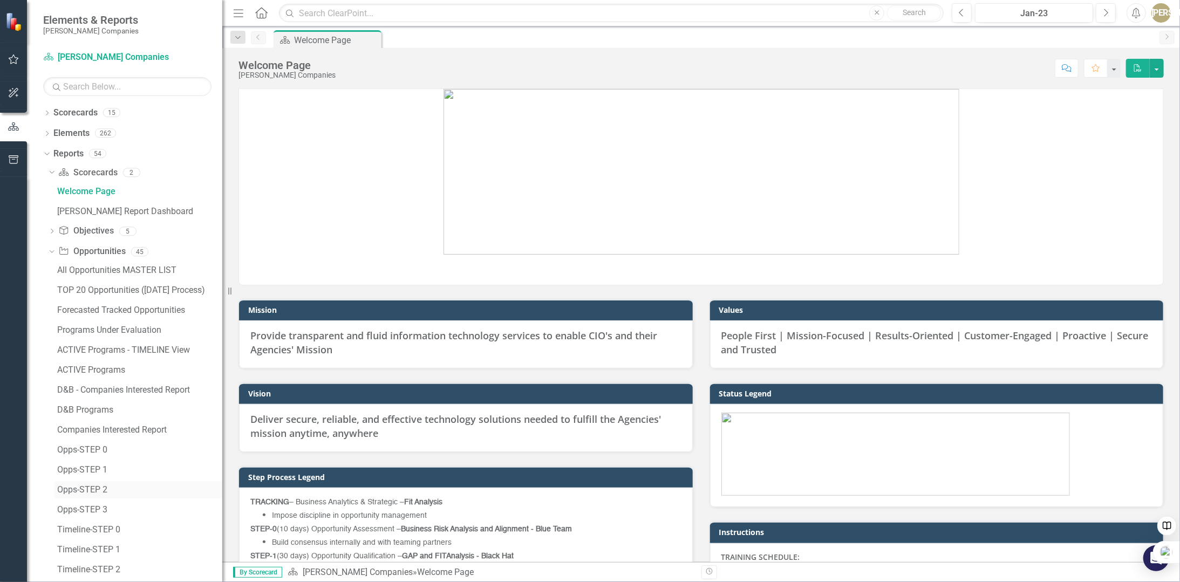
click at [71, 490] on div "Opps-STEP 2" at bounding box center [139, 490] width 165 height 10
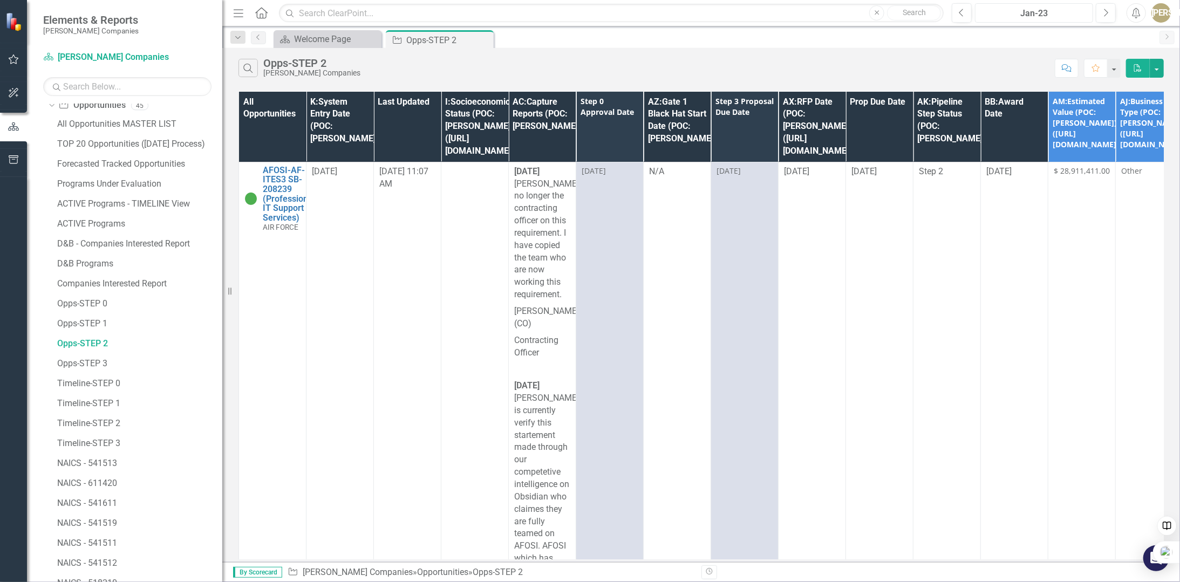
click at [1061, 18] on div "Jan-23" at bounding box center [1034, 13] width 111 height 13
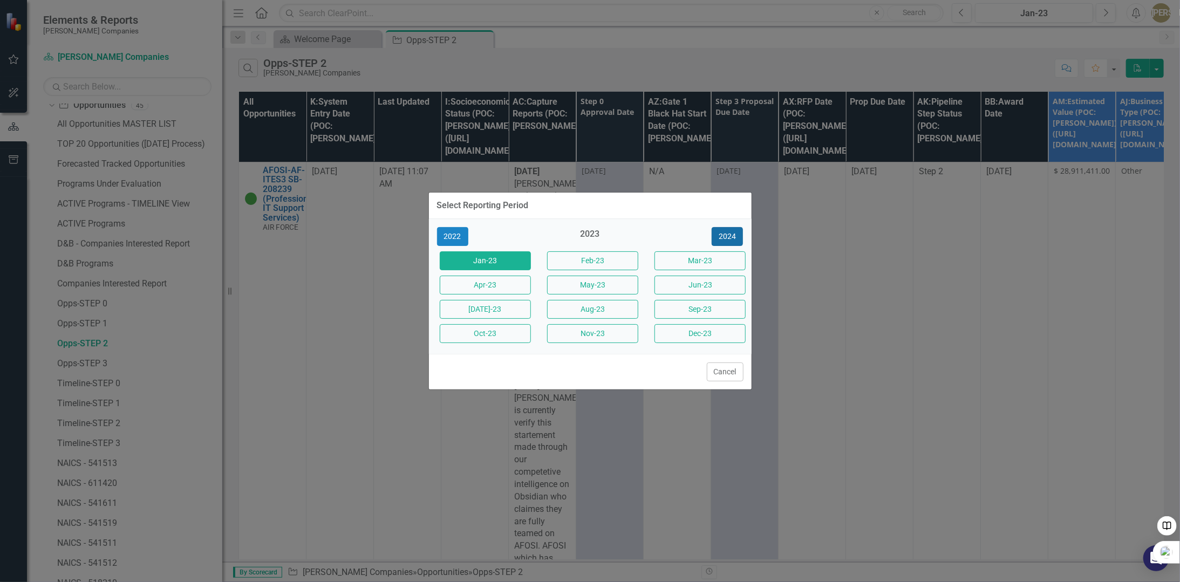
click at [726, 236] on button "2024" at bounding box center [727, 236] width 31 height 19
click at [726, 236] on button "2025" at bounding box center [727, 236] width 31 height 19
click at [592, 237] on div "2025" at bounding box center [589, 237] width 91 height 18
click at [701, 306] on button "Sep-2025" at bounding box center [699, 309] width 91 height 19
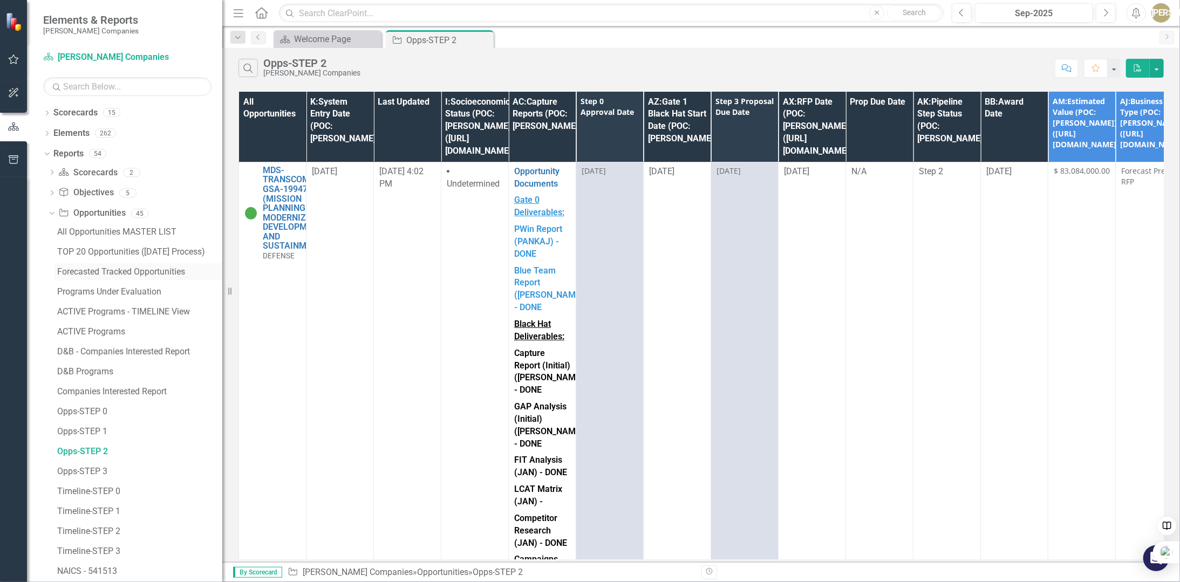
click at [105, 273] on div "Forecasted Tracked Opportunities" at bounding box center [139, 272] width 165 height 10
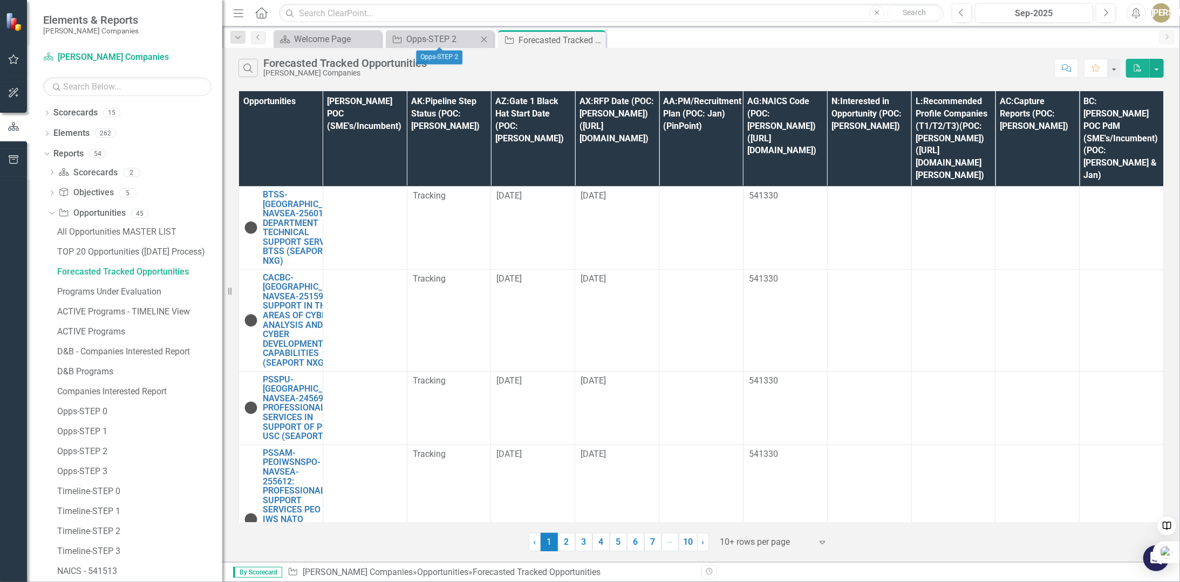
click at [488, 39] on icon "Close" at bounding box center [484, 39] width 11 height 9
click at [487, 38] on icon "Close" at bounding box center [483, 40] width 11 height 9
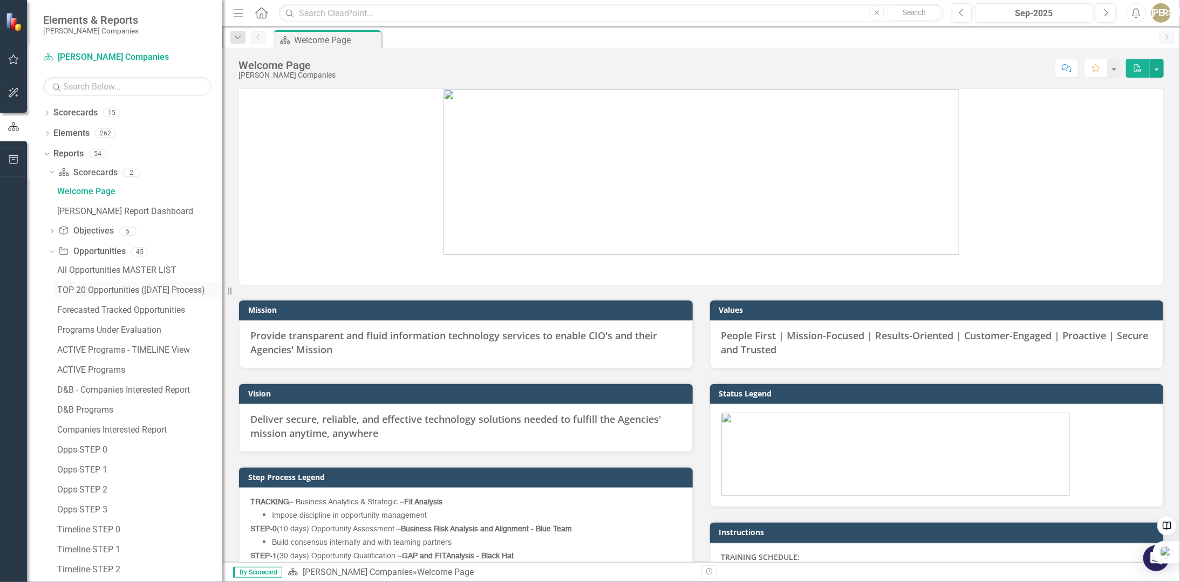
click at [139, 289] on div "TOP 20 Opportunities ([DATE] Process)" at bounding box center [139, 290] width 165 height 10
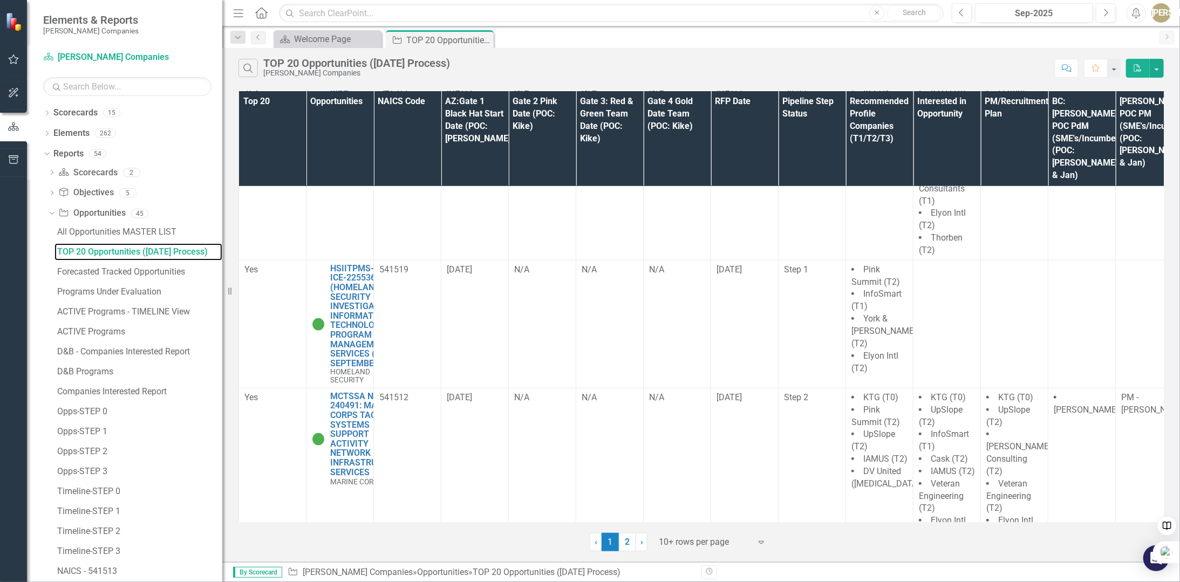
scroll to position [593, 0]
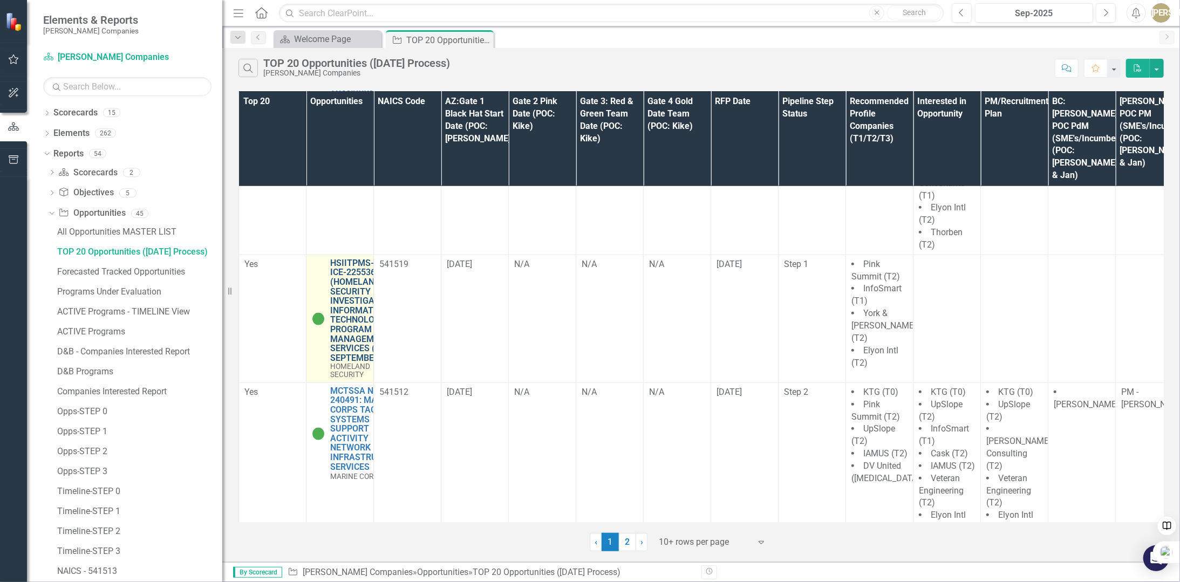
click at [347, 283] on link "HSIITPMS-DHS-ICE-225536 (HOMELAND SECURITY INVESTIGATIONS INFORMATION TECHNOLOG…" at bounding box center [364, 310] width 69 height 105
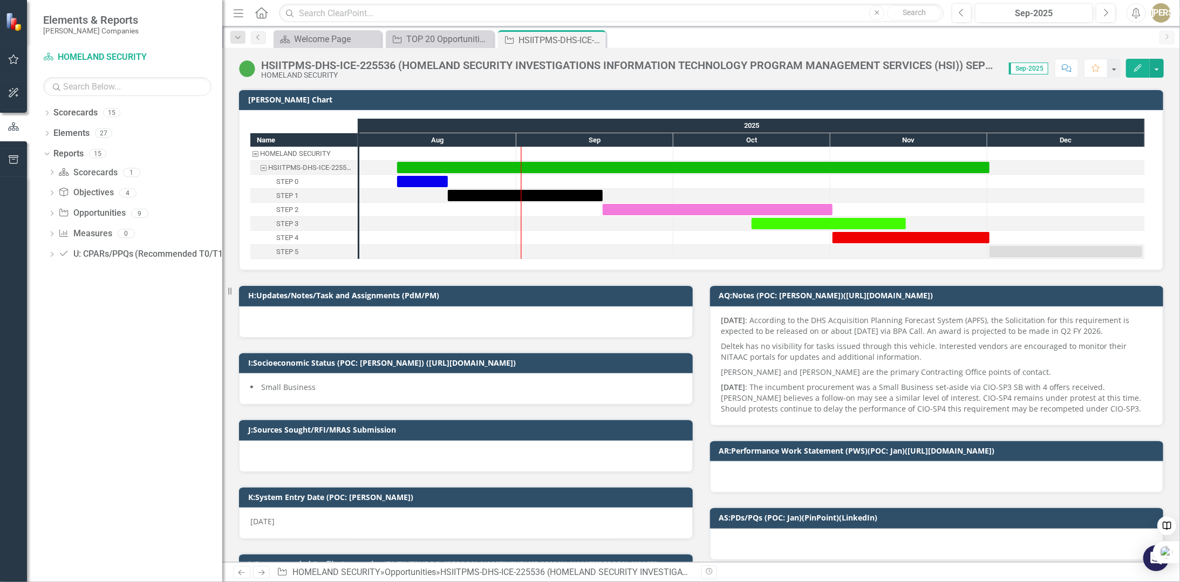
checkbox input "true"
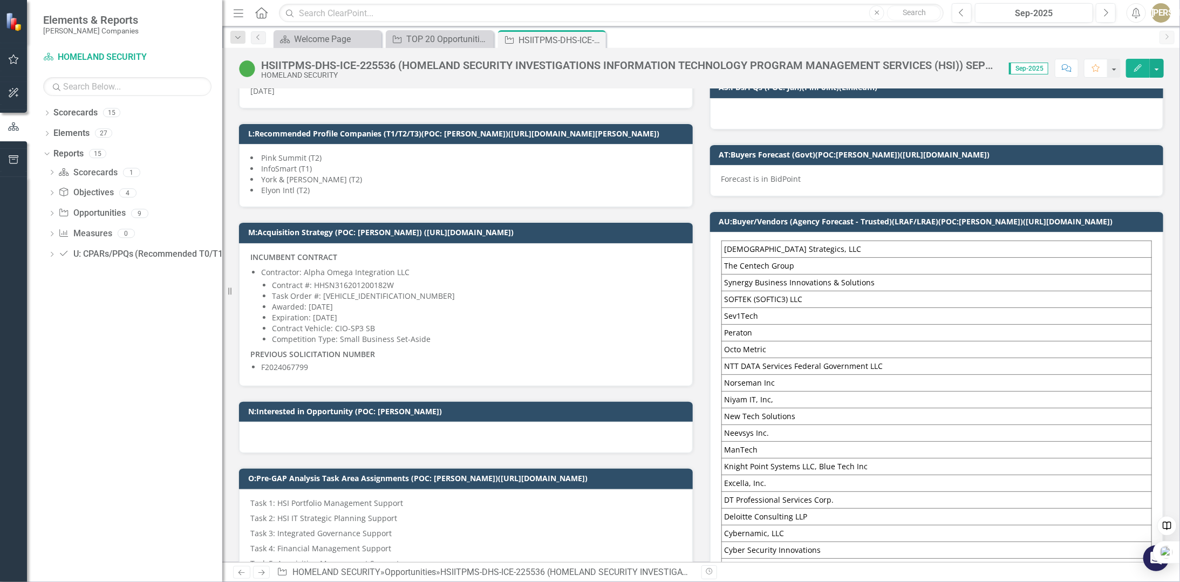
scroll to position [432, 0]
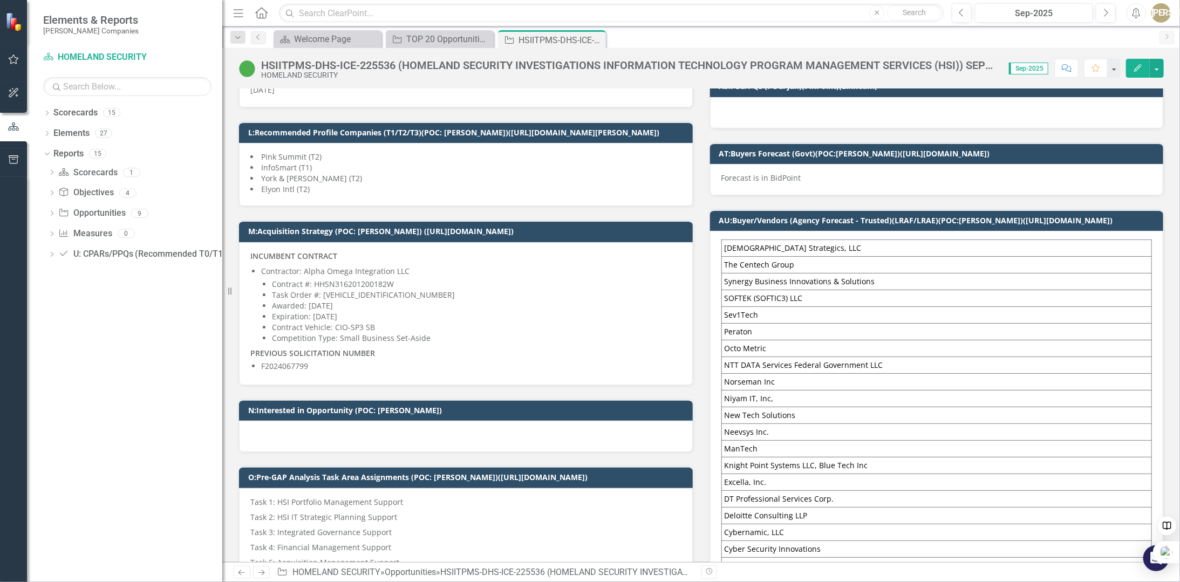
click at [309, 424] on div at bounding box center [466, 436] width 454 height 31
click at [307, 425] on div at bounding box center [466, 436] width 454 height 31
click at [279, 429] on div at bounding box center [466, 436] width 454 height 31
drag, startPoint x: 279, startPoint y: 429, endPoint x: 280, endPoint y: 424, distance: 5.4
click at [279, 428] on div at bounding box center [466, 436] width 454 height 31
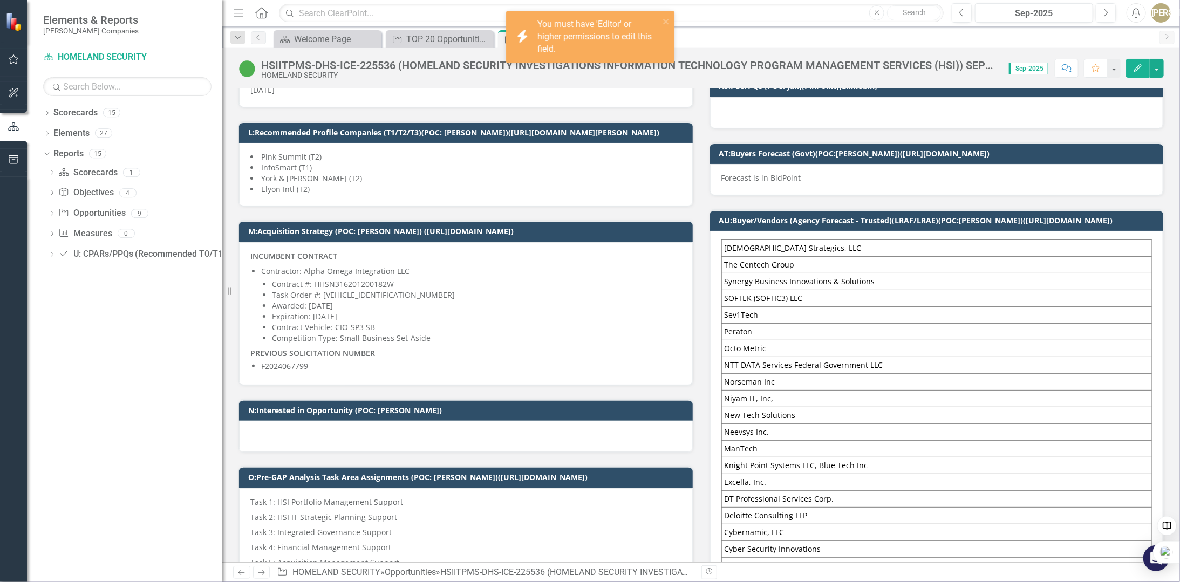
click at [288, 406] on h3 "N:Interested in Opportunity (POC: [PERSON_NAME])" at bounding box center [467, 410] width 439 height 8
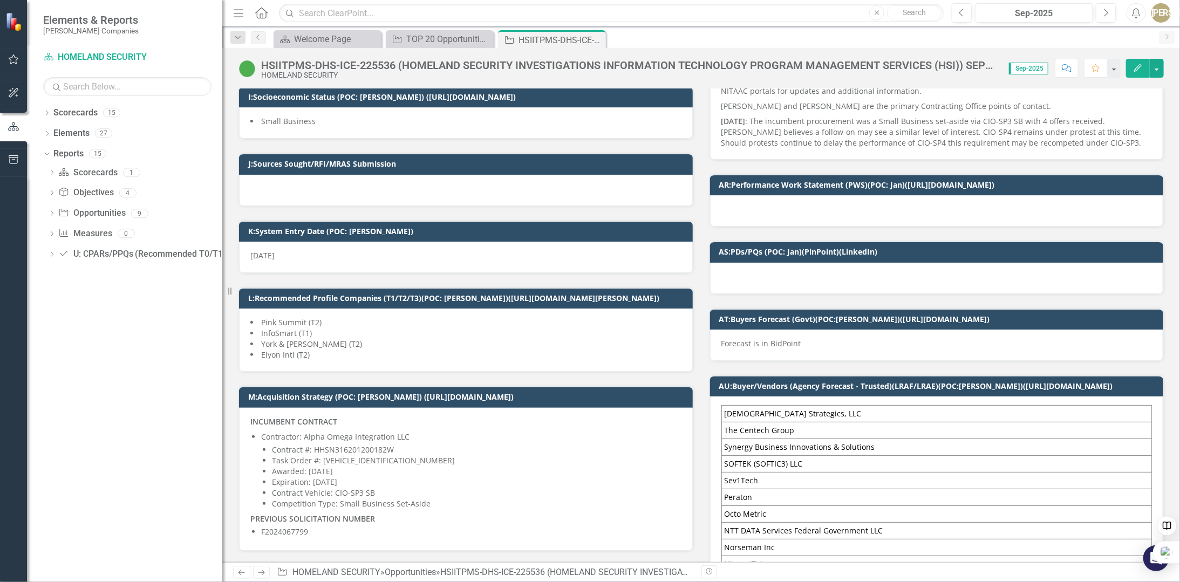
scroll to position [216, 0]
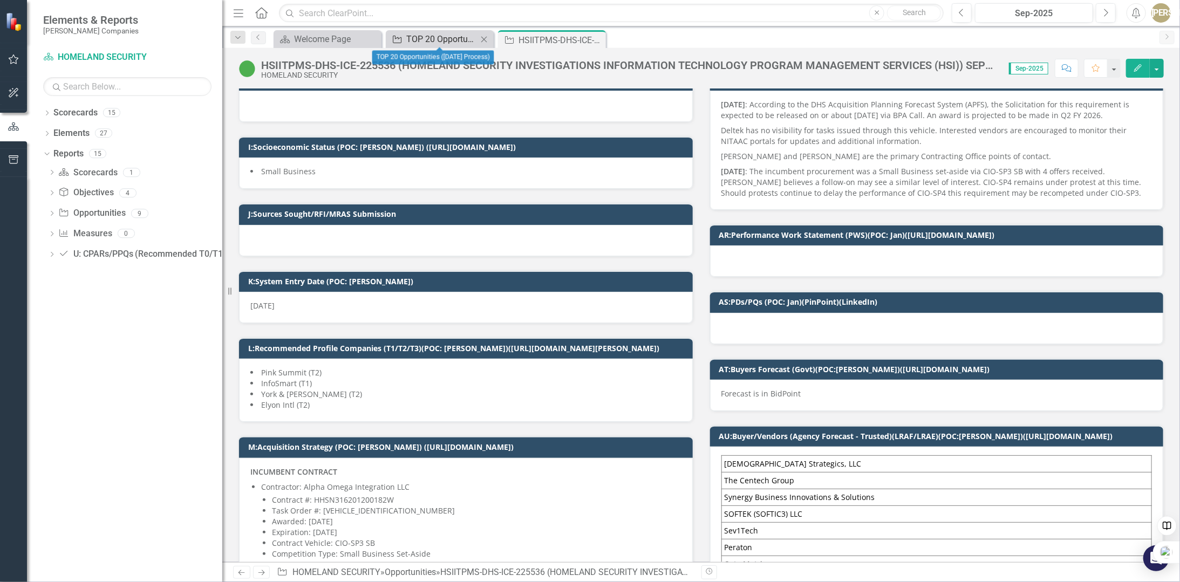
click at [441, 43] on div "TOP 20 Opportunities ([DATE] Process)" at bounding box center [441, 38] width 71 height 13
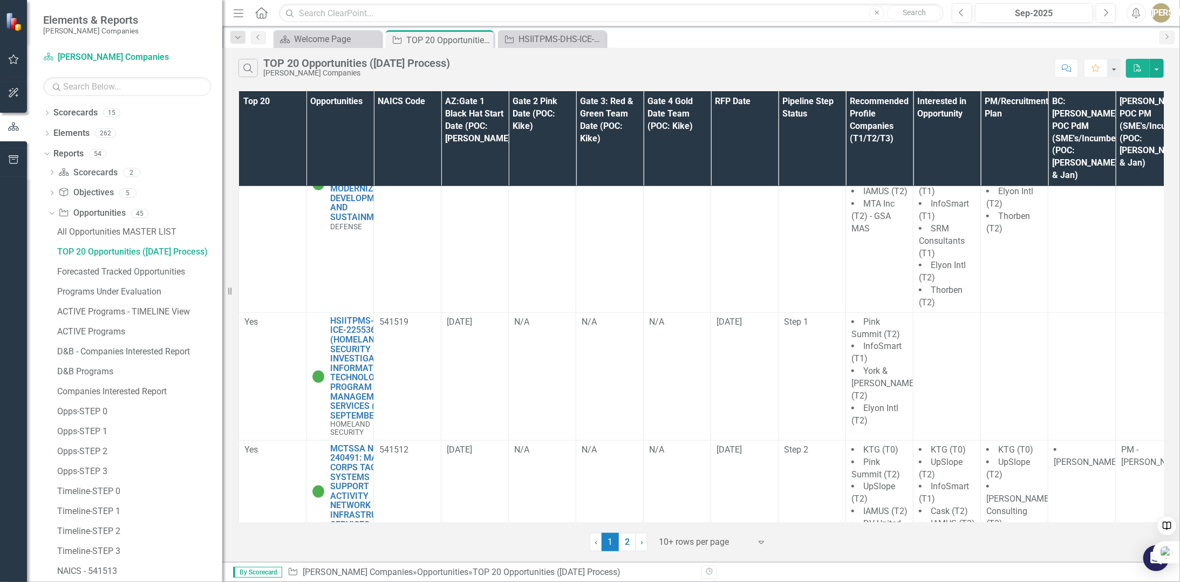
scroll to position [593, 0]
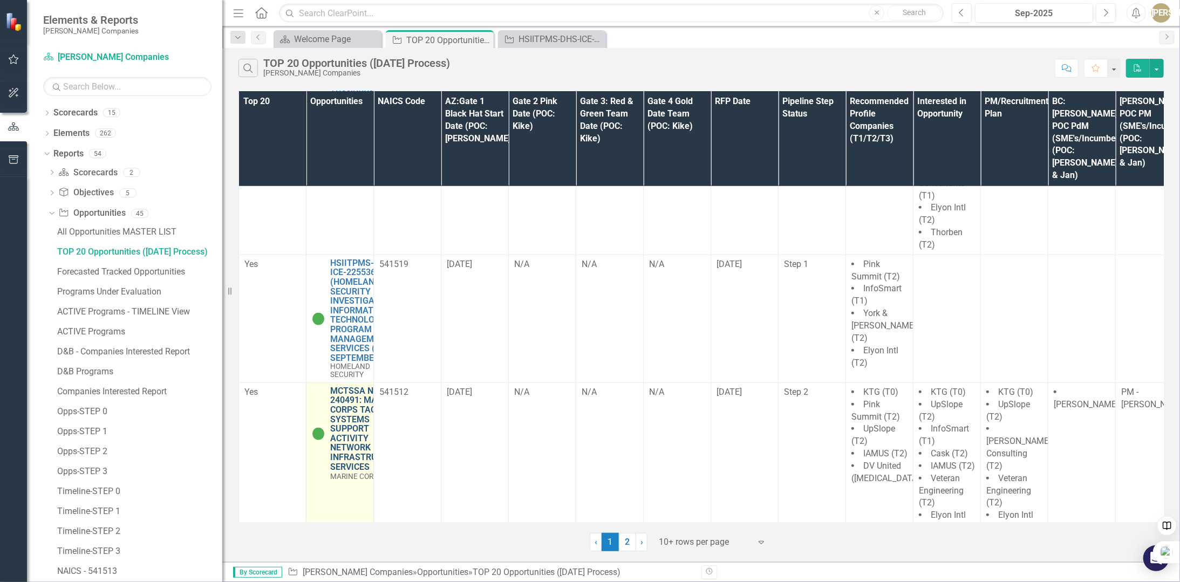
click at [355, 386] on link "MCTSSA NIS-240491: MARINE CORPS TACTICAL SYSTEMS SUPPORT ACTIVITY NETWORK INFRA…" at bounding box center [367, 428] width 74 height 85
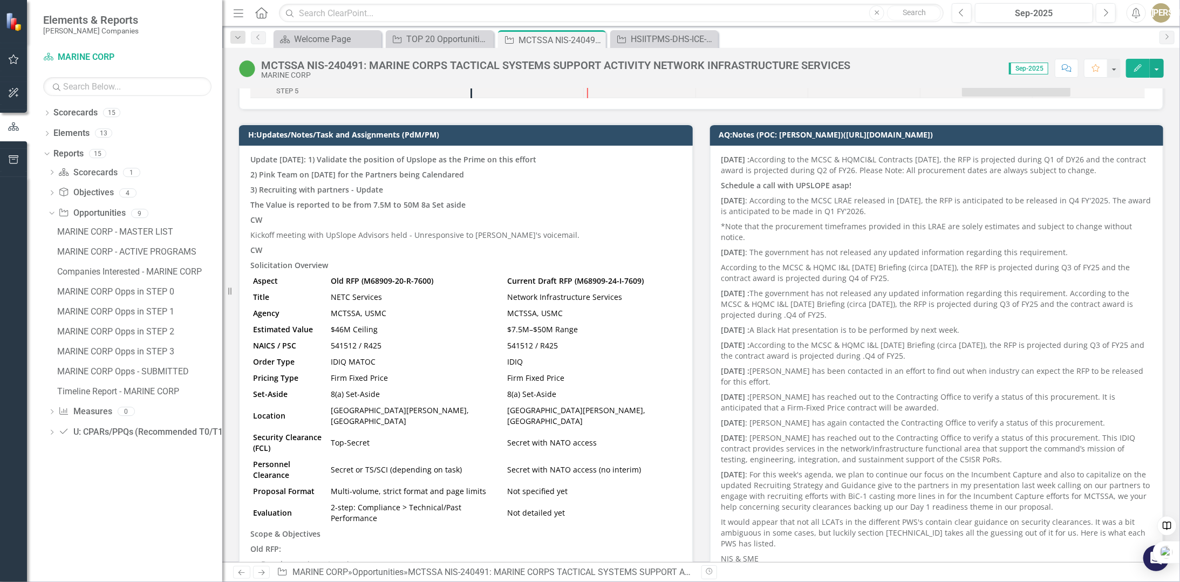
scroll to position [162, 0]
